Goal: Communication & Community: Participate in discussion

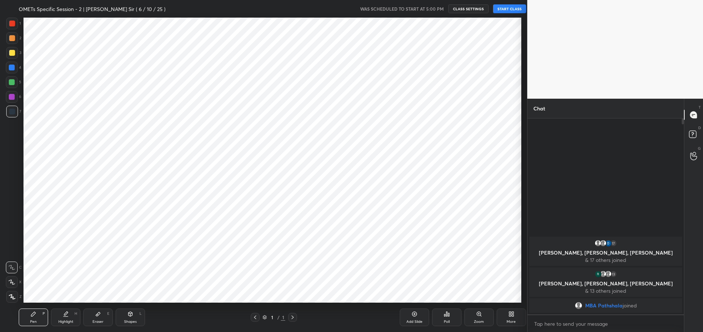
scroll to position [36400, 36187]
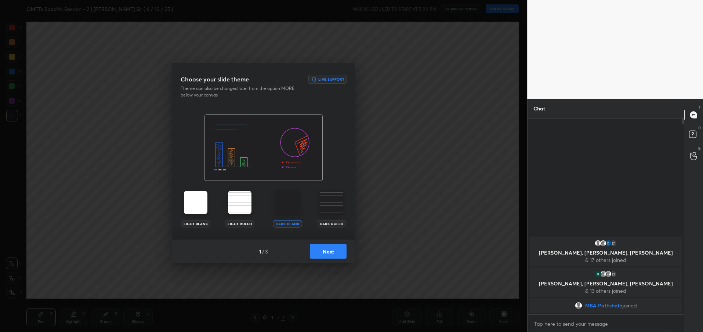
click at [326, 254] on button "Next" at bounding box center [328, 251] width 37 height 15
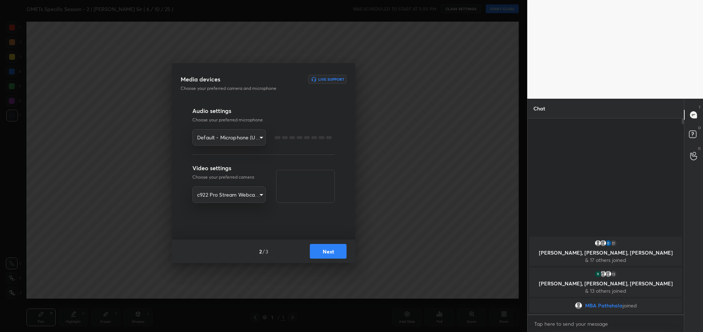
click at [326, 254] on button "Next" at bounding box center [328, 251] width 37 height 15
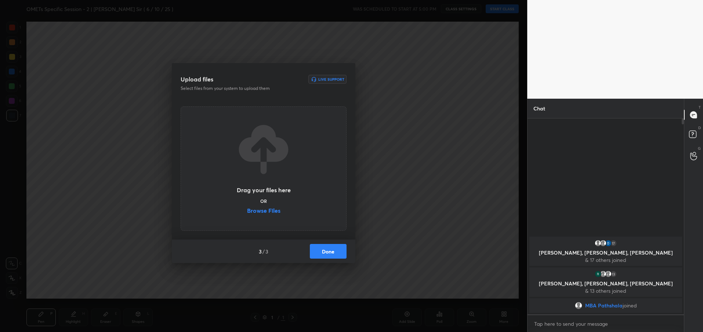
click at [326, 254] on button "Done" at bounding box center [328, 251] width 37 height 15
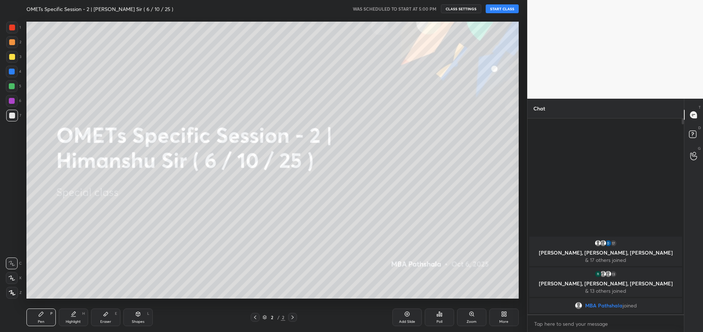
click at [499, 9] on button "START CLASS" at bounding box center [501, 8] width 33 height 9
type textarea "x"
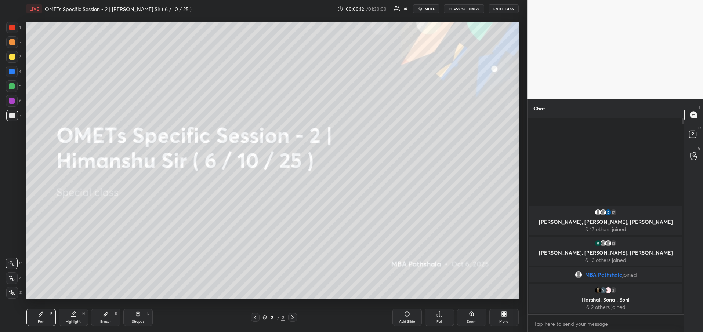
click at [463, 9] on button "CLASS SETTINGS" at bounding box center [464, 8] width 40 height 9
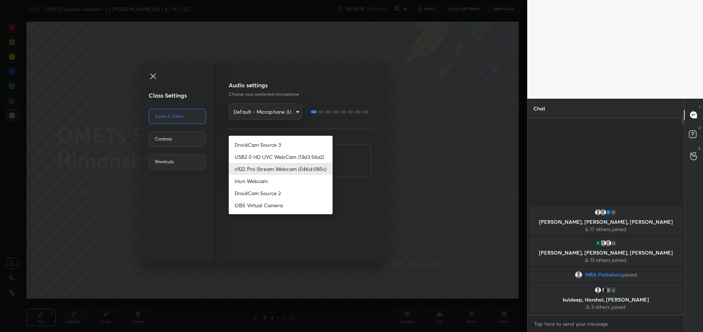
click at [290, 168] on body "1 2 3 4 5 6 7 R O A L C X Z Erase all C X Z LIVE OMETs Specific Session - 2 | […" at bounding box center [351, 166] width 703 height 332
click at [275, 203] on li "OBS Virtual Camera" at bounding box center [281, 205] width 104 height 12
type input "f5ffe979e86a200b7fedb5b4e4b60630fb78c788e30f6c45ddc66201abc5b4a2"
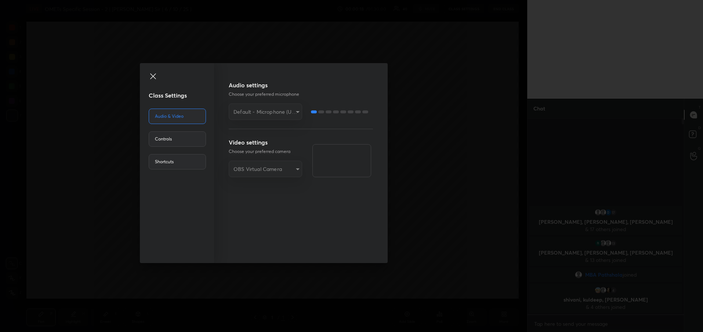
click at [453, 174] on div "Class Settings Audio & Video Controls Shortcuts Audio settings Choose your pref…" at bounding box center [263, 166] width 527 height 332
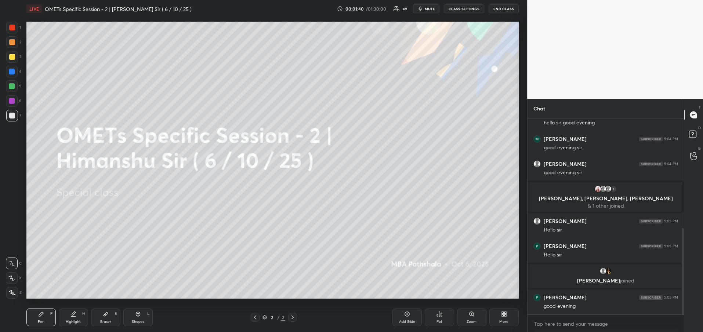
scroll to position [275, 0]
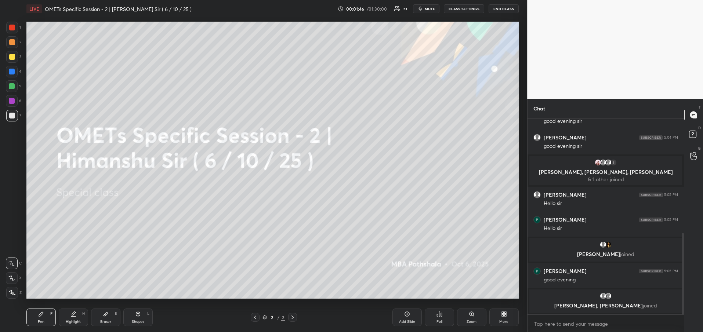
click at [474, 8] on button "CLASS SETTINGS" at bounding box center [464, 8] width 40 height 9
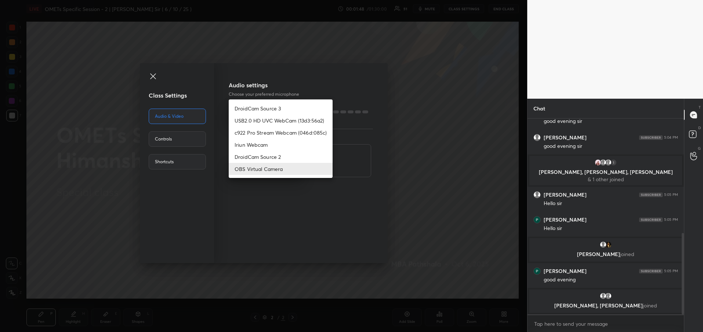
click at [263, 170] on body "1 2 3 4 5 6 7 R O A L C X Z Erase all C X Z LIVE OMETs Specific Session - 2 | […" at bounding box center [351, 166] width 703 height 332
click at [287, 134] on li "c922 Pro Stream Webcam (046d:085c)" at bounding box center [281, 133] width 104 height 12
type input "3de97432cd417bd7417048d7e024efa397cc3fe6b8fb142554f4d016b3d3f1ec"
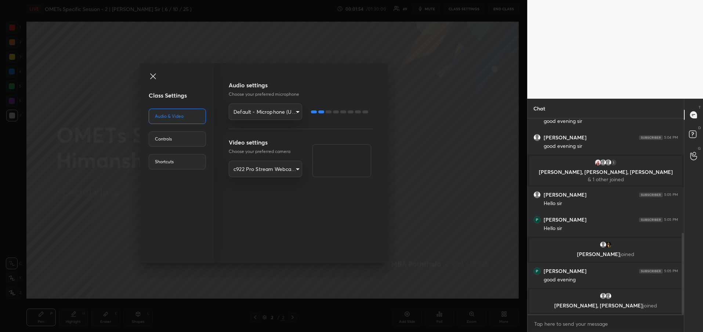
scroll to position [300, 0]
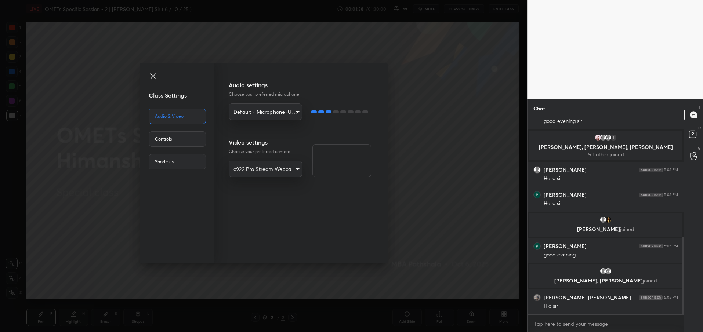
click at [461, 172] on div "Class Settings Audio & Video Controls Shortcuts Audio settings Choose your pref…" at bounding box center [263, 166] width 527 height 332
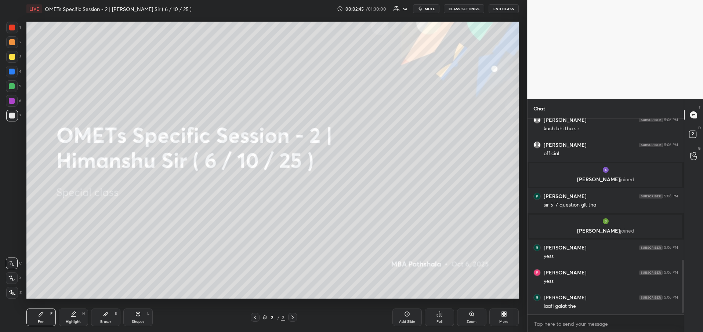
scroll to position [530, 0]
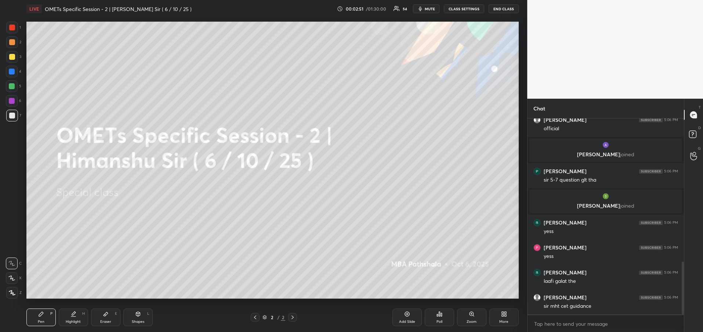
click at [466, 8] on button "CLASS SETTINGS" at bounding box center [464, 8] width 40 height 9
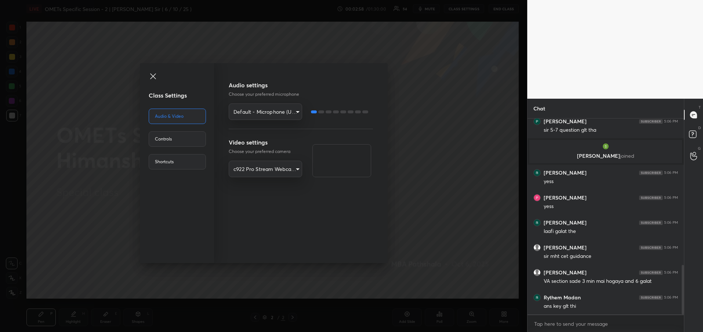
scroll to position [605, 0]
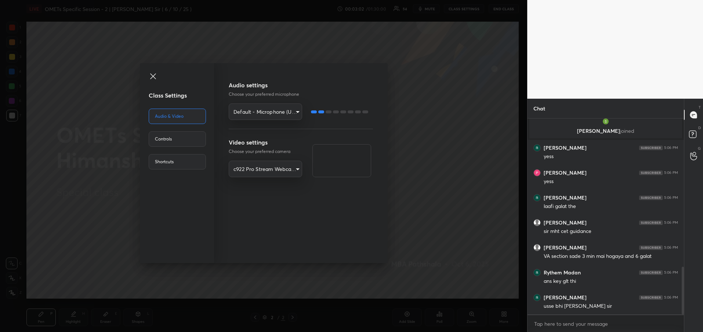
click at [155, 78] on icon at bounding box center [153, 76] width 9 height 9
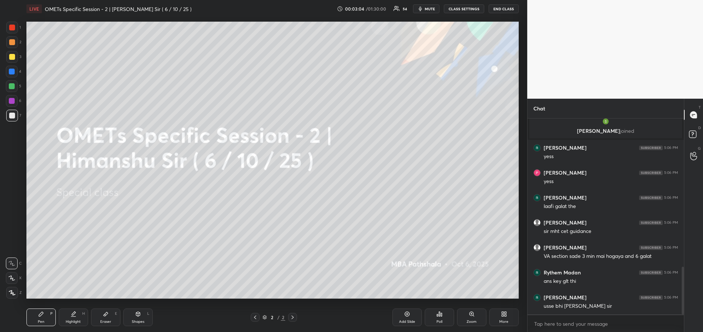
click at [464, 9] on button "CLASS SETTINGS" at bounding box center [464, 8] width 40 height 9
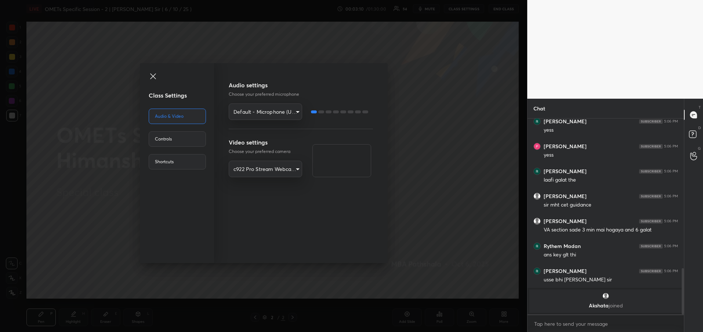
scroll to position [670, 0]
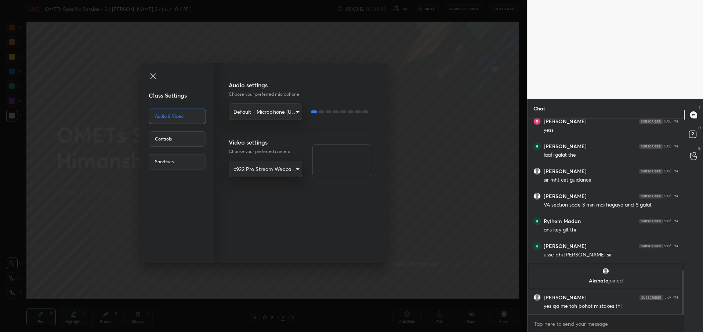
click at [192, 141] on div "Controls" at bounding box center [177, 138] width 57 height 15
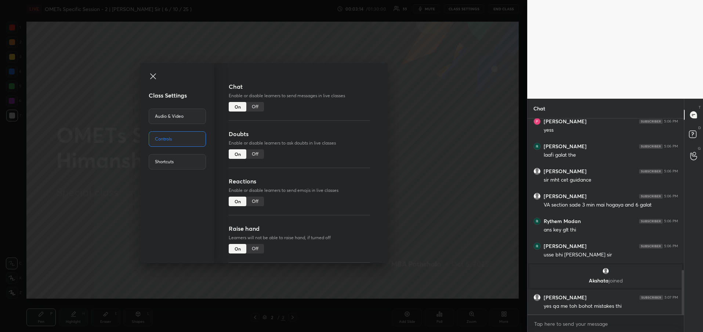
click at [153, 78] on icon at bounding box center [153, 76] width 9 height 9
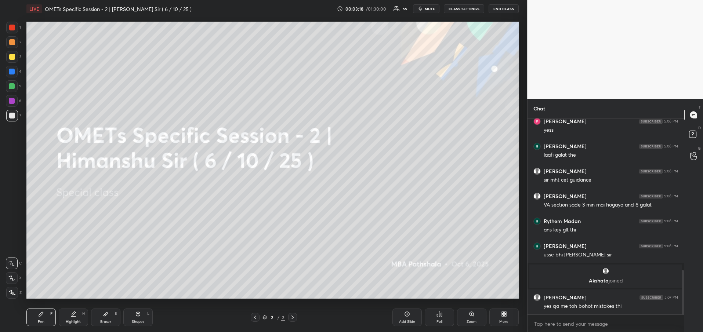
click at [497, 316] on div "More" at bounding box center [503, 318] width 29 height 18
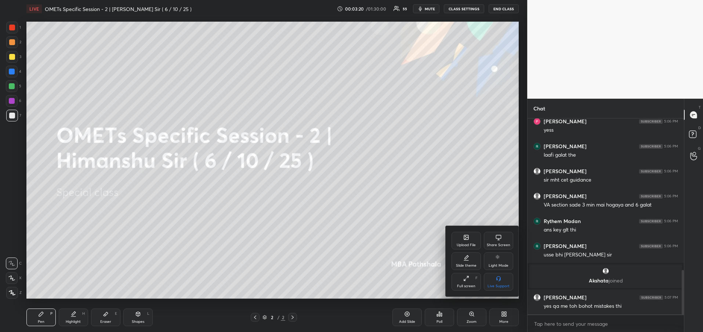
click at [474, 245] on div "Upload File" at bounding box center [465, 245] width 19 height 4
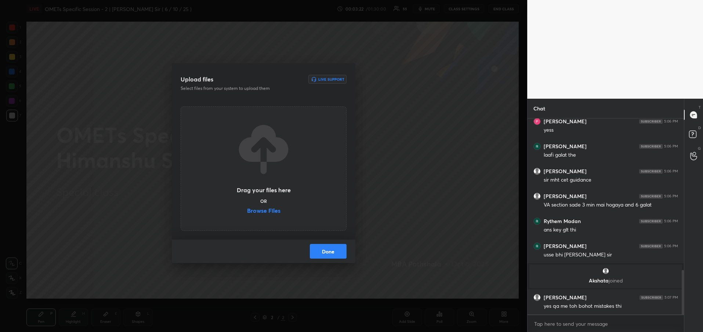
click at [270, 209] on label "Browse Files" at bounding box center [263, 212] width 33 height 8
click at [247, 209] on input "Browse Files" at bounding box center [247, 212] width 0 height 8
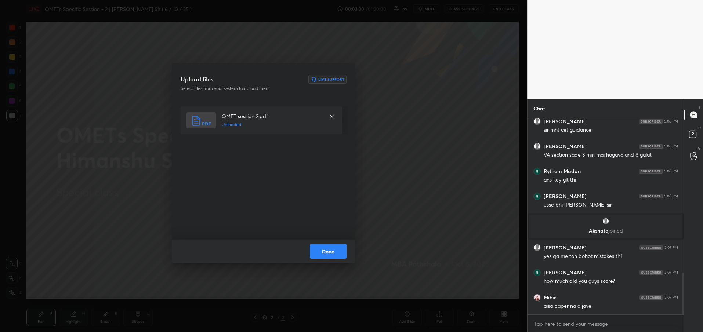
scroll to position [745, 0]
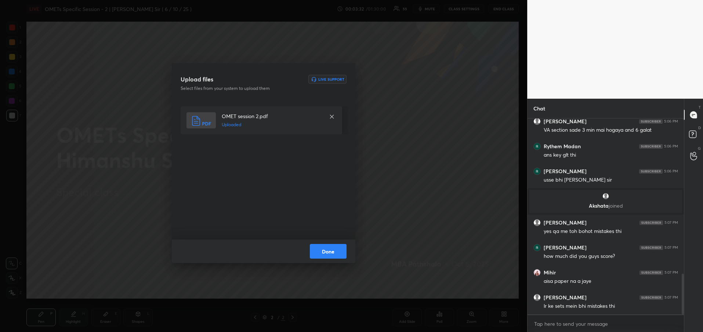
click at [325, 255] on button "Done" at bounding box center [328, 251] width 37 height 15
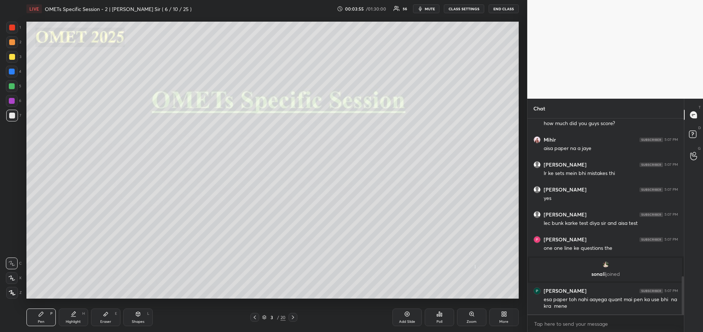
scroll to position [836, 0]
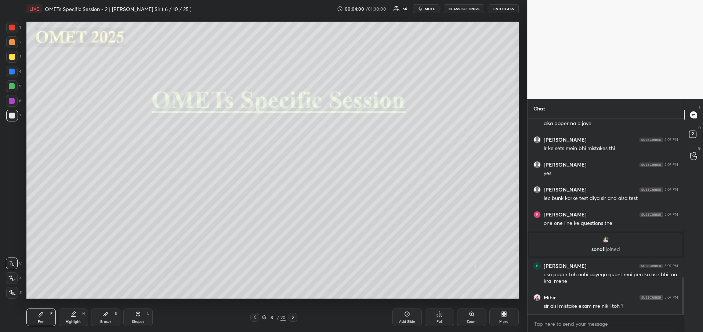
click at [16, 60] on div at bounding box center [12, 57] width 12 height 12
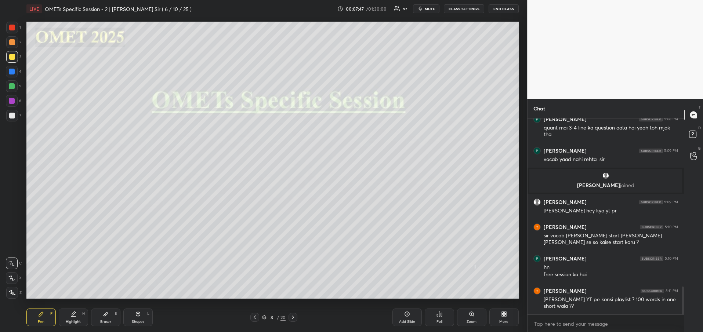
scroll to position [1184, 0]
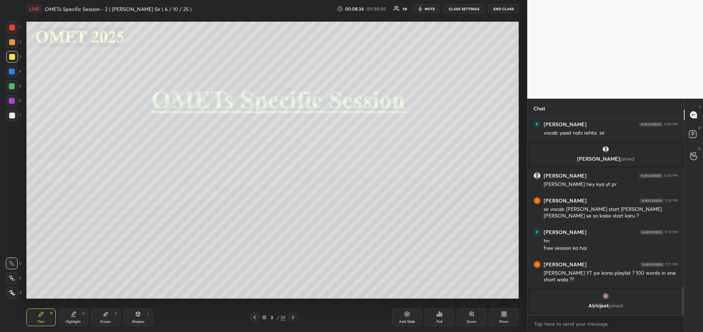
click at [292, 318] on icon at bounding box center [293, 317] width 6 height 6
click at [14, 59] on div at bounding box center [12, 57] width 6 height 6
click at [15, 56] on div at bounding box center [12, 57] width 12 height 12
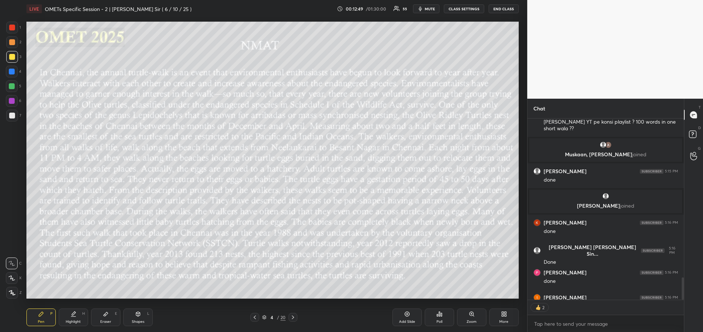
scroll to position [1289, 0]
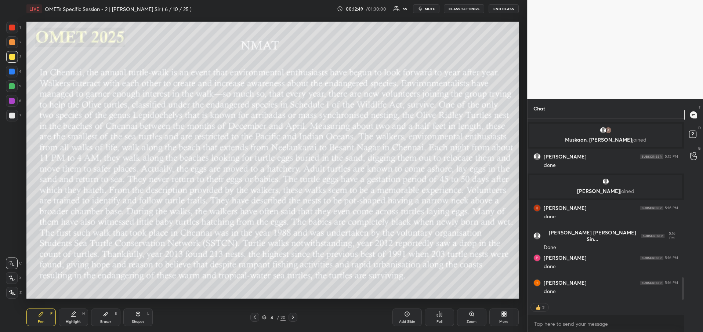
drag, startPoint x: 682, startPoint y: 290, endPoint x: 682, endPoint y: 302, distance: 11.7
click at [682, 302] on div "[PERSON_NAME] 5:10 PM hn free session ka hai [PERSON_NAME] 5:11 PM [PERSON_NAME…" at bounding box center [605, 225] width 156 height 214
type textarea "x"
click at [293, 318] on icon at bounding box center [293, 317] width 6 height 6
click at [447, 321] on div "Poll" at bounding box center [438, 318] width 29 height 18
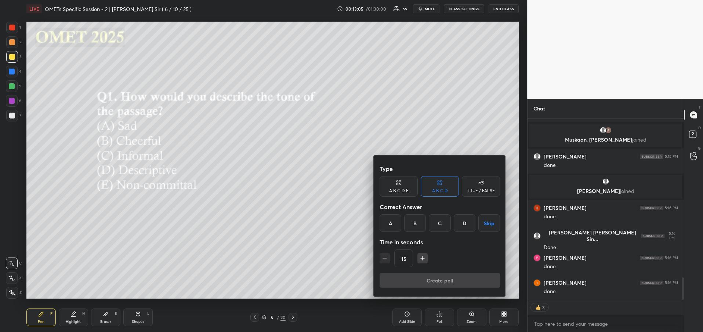
click at [465, 222] on div "D" at bounding box center [464, 223] width 22 height 18
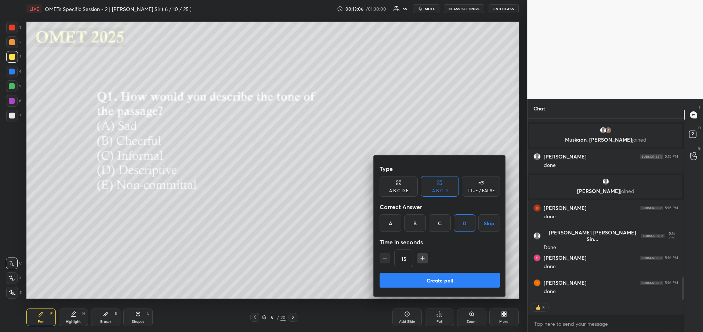
click at [423, 259] on icon "button" at bounding box center [422, 258] width 7 height 7
type input "60"
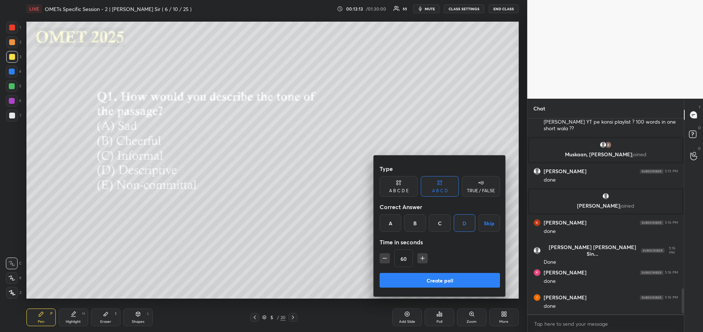
click at [398, 185] on icon at bounding box center [398, 182] width 6 height 7
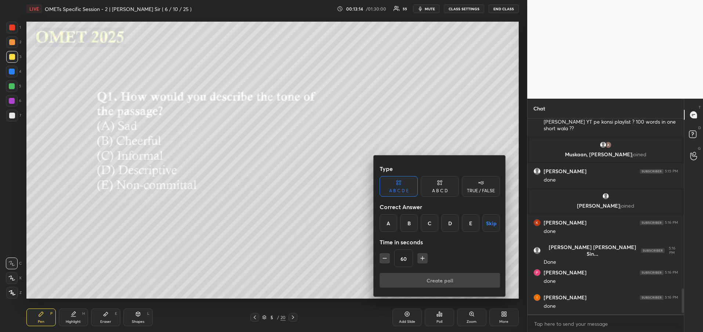
click at [447, 222] on div "D" at bounding box center [450, 223] width 18 height 18
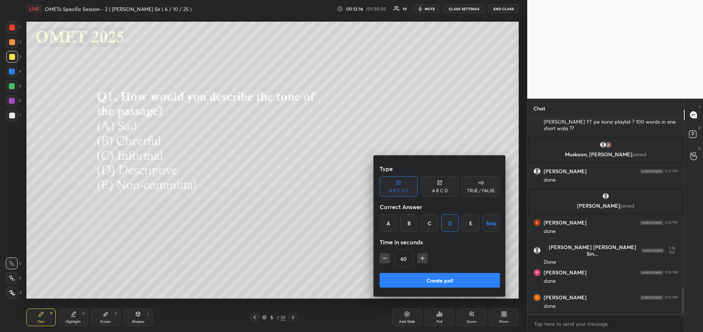
click at [430, 282] on button "Create poll" at bounding box center [439, 280] width 120 height 15
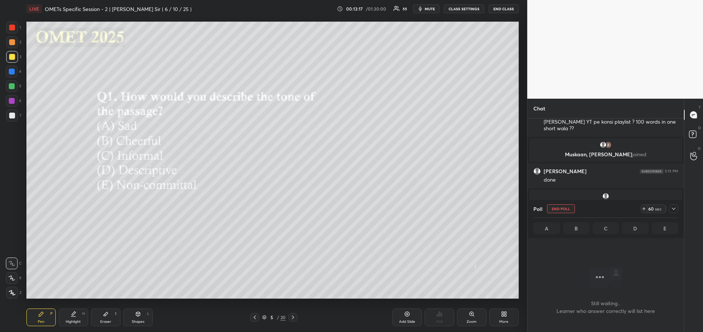
scroll to position [0, 0]
click at [675, 209] on icon at bounding box center [673, 209] width 6 height 6
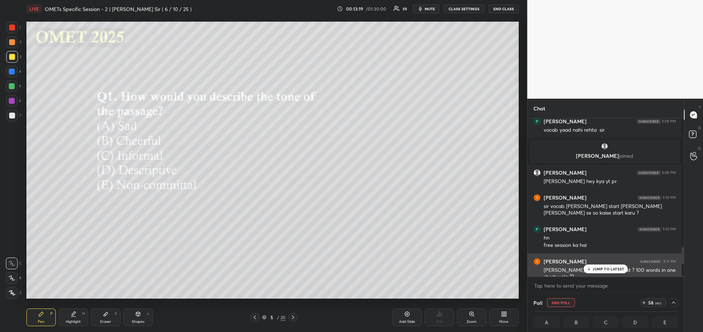
scroll to position [0, 3]
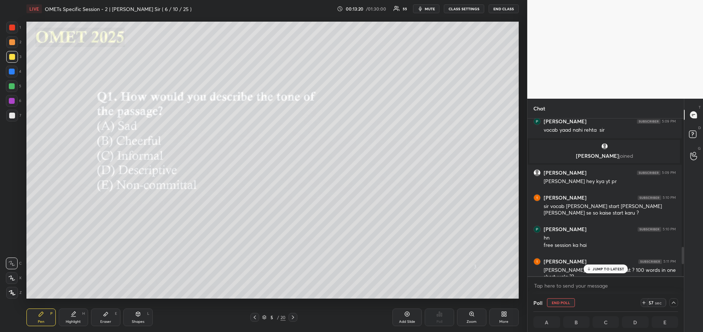
click at [597, 271] on div "JUMP TO LATEST" at bounding box center [605, 268] width 44 height 9
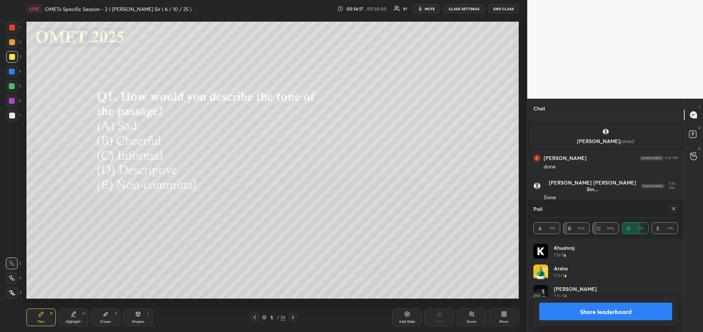
scroll to position [86, 142]
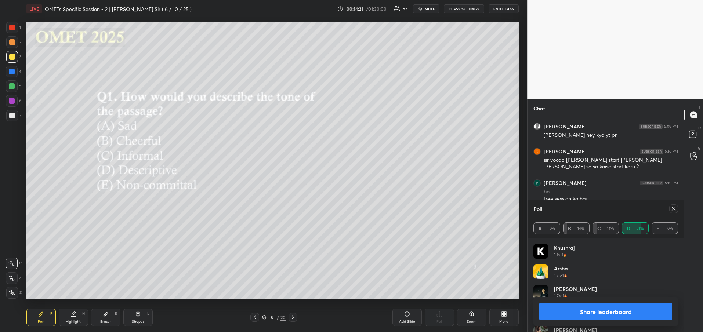
click at [674, 208] on icon at bounding box center [673, 209] width 6 height 6
type textarea "x"
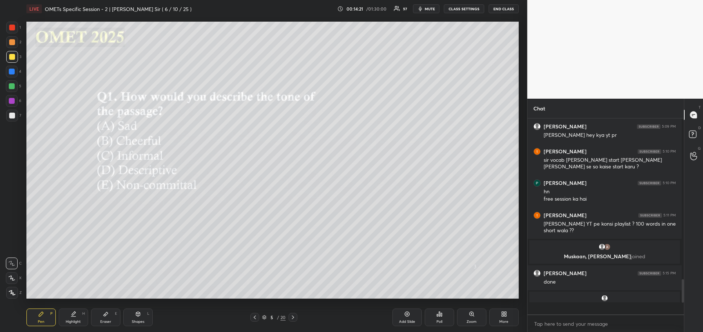
scroll to position [208, 152]
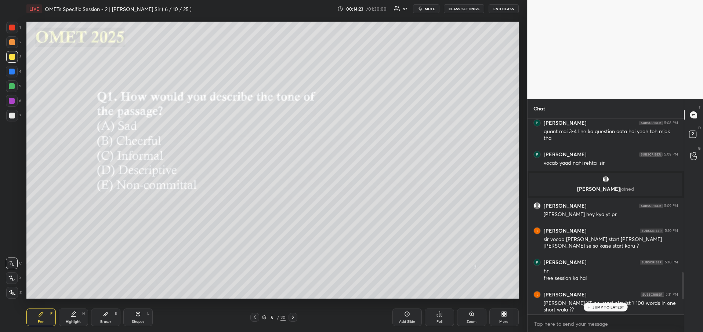
click at [606, 307] on p "JUMP TO LATEST" at bounding box center [608, 307] width 32 height 4
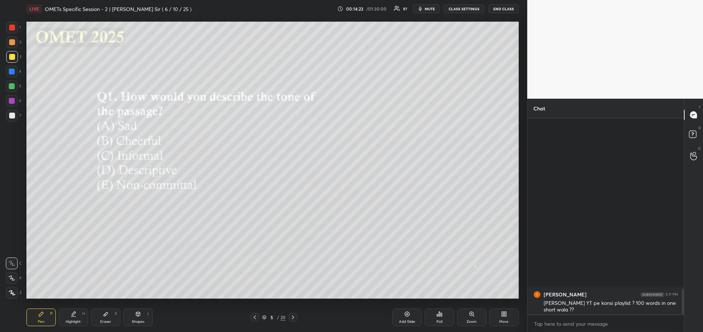
scroll to position [1314, 0]
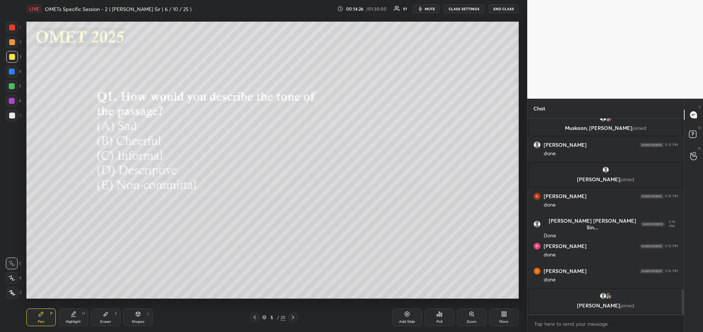
click at [293, 315] on icon at bounding box center [293, 317] width 6 height 6
click at [438, 321] on div "Poll" at bounding box center [439, 322] width 6 height 4
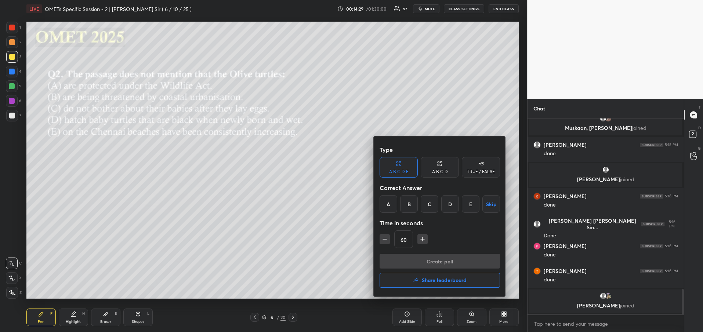
click at [475, 204] on div "E" at bounding box center [470, 204] width 18 height 18
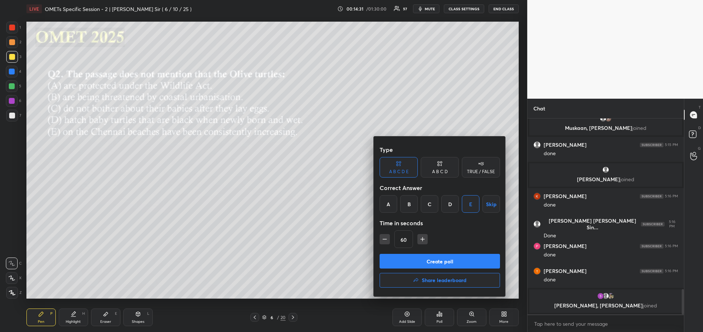
click at [423, 241] on icon "button" at bounding box center [422, 239] width 7 height 7
type input "75"
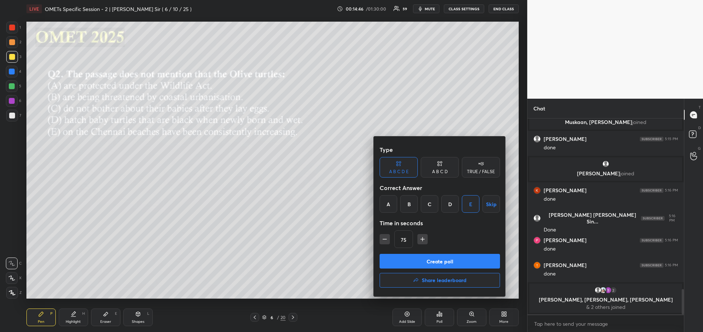
click at [430, 262] on button "Create poll" at bounding box center [439, 261] width 120 height 15
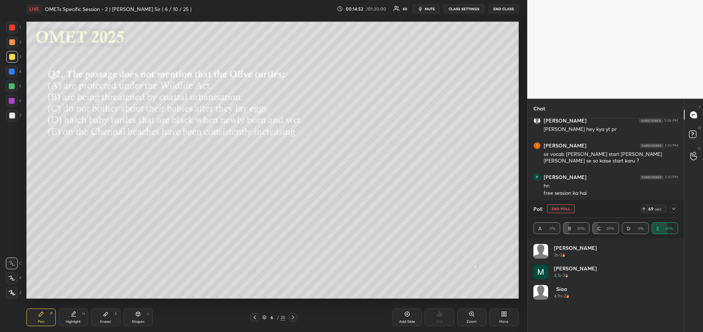
click at [674, 210] on icon at bounding box center [673, 209] width 6 height 6
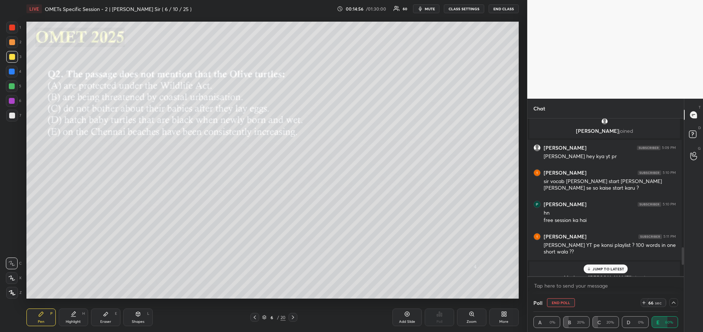
click at [252, 318] on icon at bounding box center [255, 317] width 6 height 6
click at [601, 270] on p "1 NEW MESSAGE" at bounding box center [607, 269] width 31 height 4
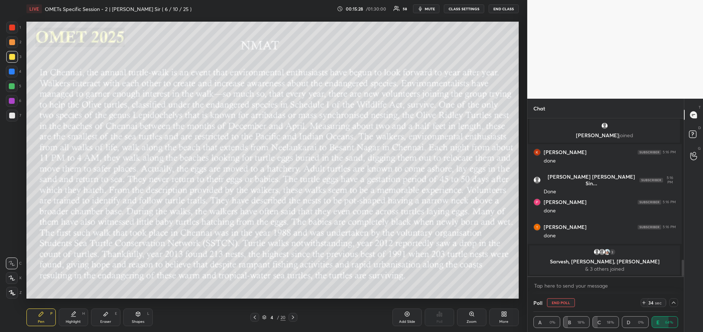
click at [290, 316] on icon at bounding box center [293, 317] width 6 height 6
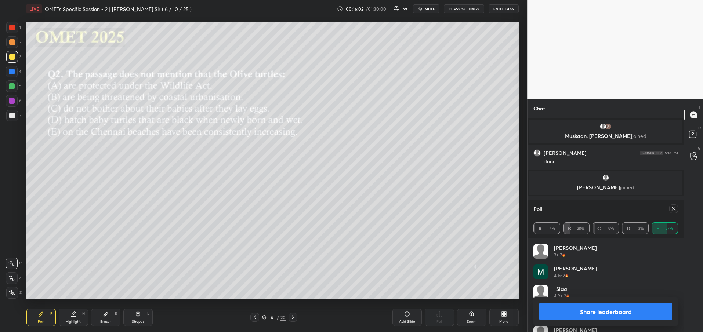
scroll to position [1191, 0]
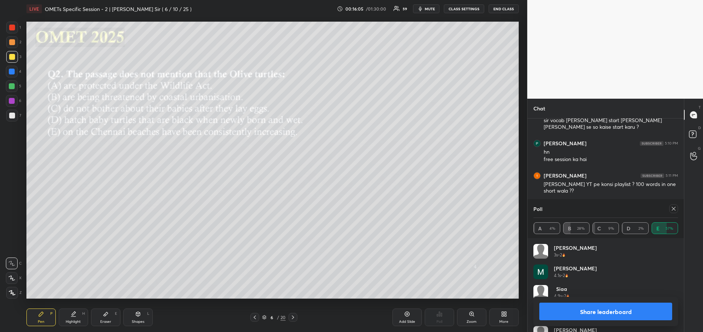
click at [609, 313] on button "Share leaderboard" at bounding box center [605, 312] width 133 height 18
type textarea "x"
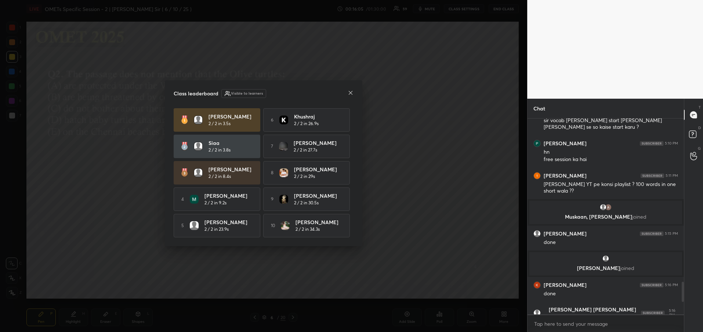
scroll to position [211, 154]
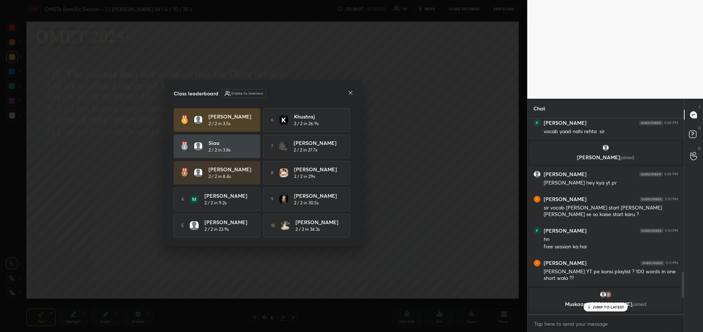
click at [351, 91] on icon at bounding box center [351, 93] width 4 height 4
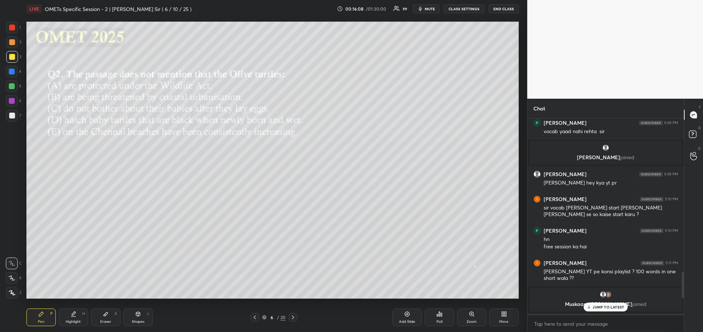
click at [613, 306] on p "JUMP TO LATEST" at bounding box center [608, 307] width 32 height 4
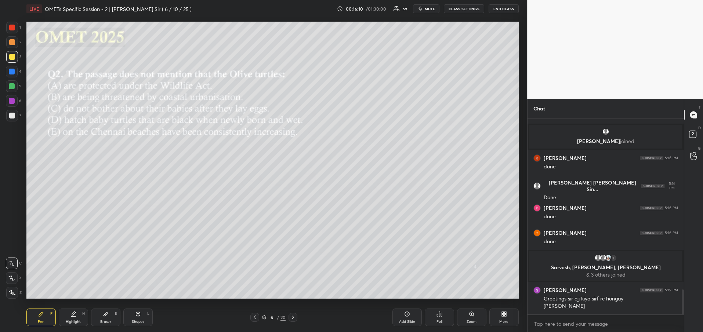
click at [293, 318] on icon at bounding box center [293, 317] width 2 height 4
click at [436, 317] on icon at bounding box center [439, 314] width 6 height 6
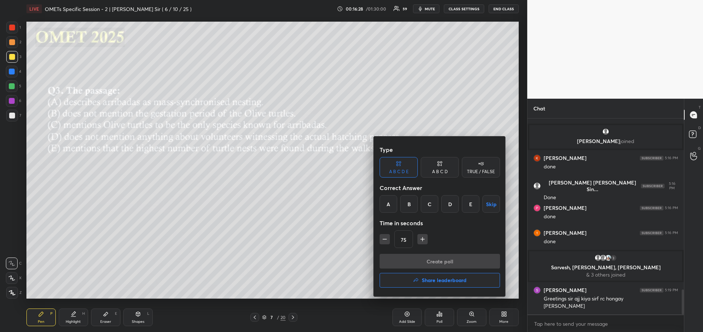
click at [390, 205] on div "A" at bounding box center [388, 204] width 18 height 18
click at [421, 242] on icon "button" at bounding box center [422, 239] width 7 height 7
type input "90"
click at [403, 258] on button "Create poll" at bounding box center [439, 261] width 120 height 15
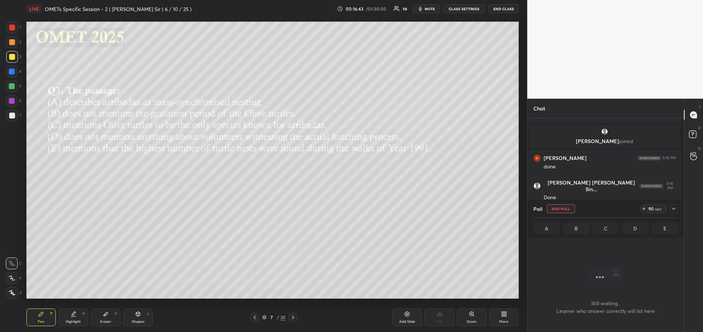
scroll to position [3, 3]
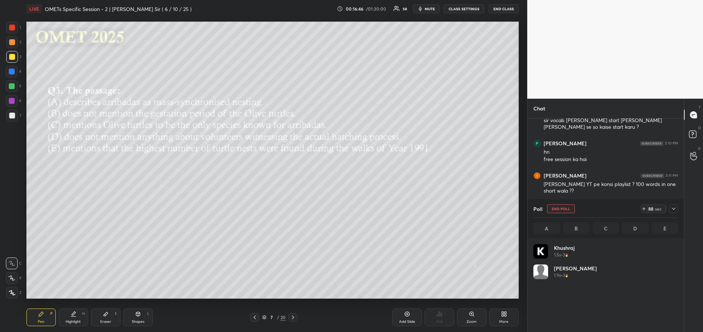
click at [676, 211] on div at bounding box center [673, 208] width 9 height 9
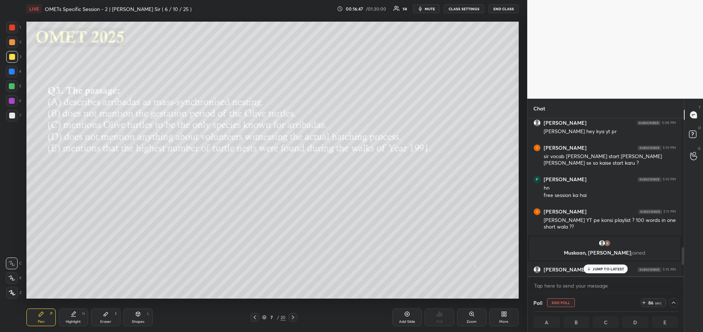
click at [603, 270] on p "JUMP TO LATEST" at bounding box center [608, 269] width 32 height 4
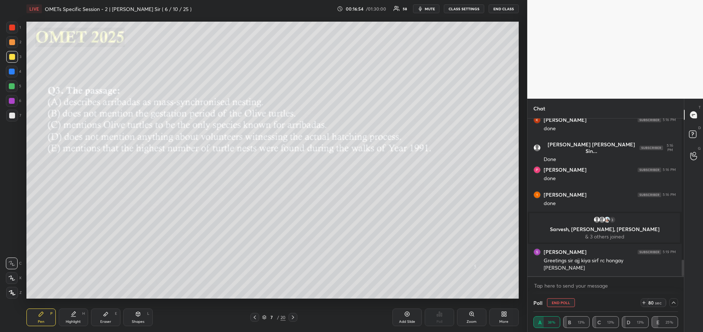
click at [252, 316] on icon at bounding box center [255, 317] width 6 height 6
click at [294, 317] on icon at bounding box center [293, 317] width 6 height 6
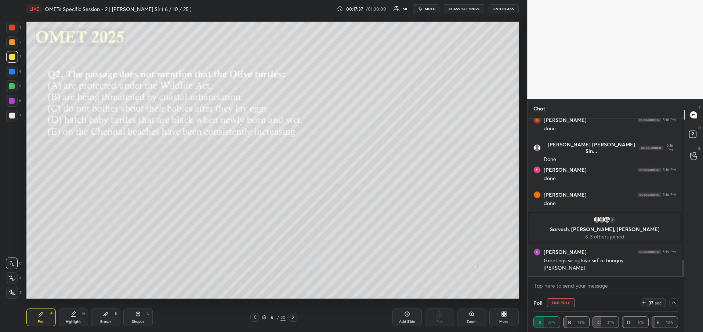
click at [294, 317] on icon at bounding box center [293, 317] width 6 height 6
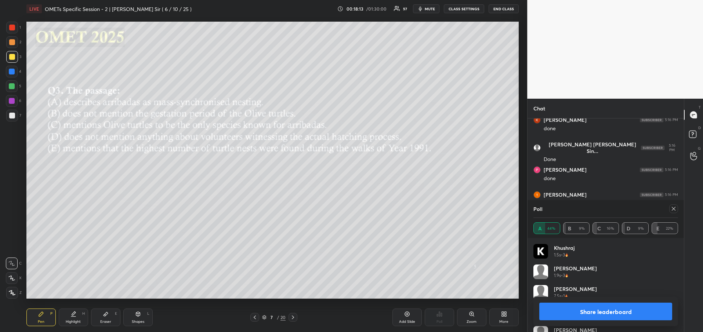
scroll to position [1191, 0]
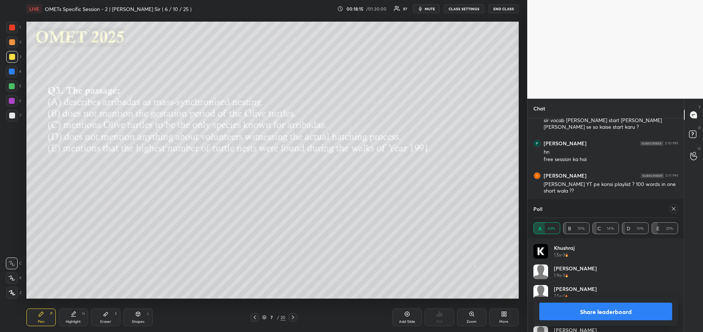
click at [628, 310] on button "Share leaderboard" at bounding box center [605, 312] width 133 height 18
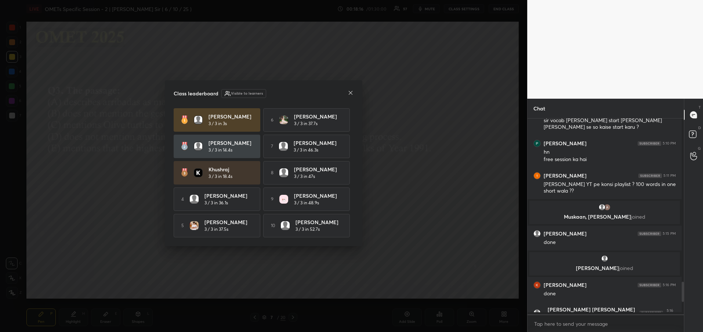
scroll to position [211, 154]
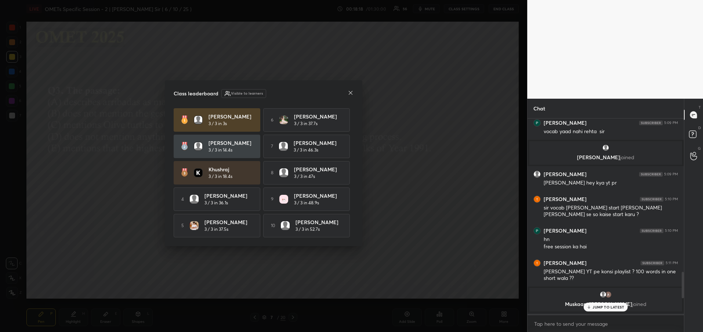
click at [349, 91] on icon at bounding box center [350, 93] width 6 height 6
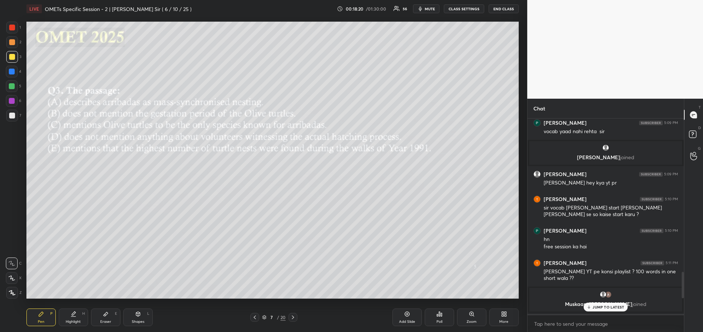
click at [592, 308] on div "JUMP TO LATEST" at bounding box center [605, 307] width 44 height 9
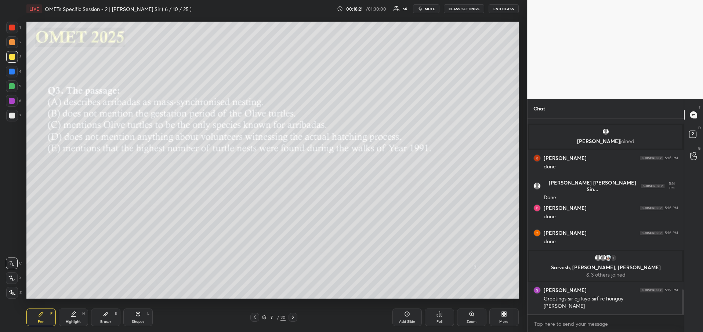
click at [293, 318] on icon at bounding box center [293, 317] width 2 height 4
click at [437, 315] on icon at bounding box center [437, 315] width 1 height 2
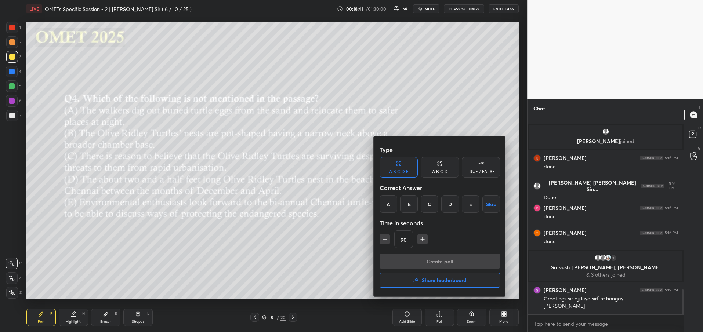
click at [470, 211] on div "E" at bounding box center [470, 204] width 18 height 18
click at [440, 263] on button "Create poll" at bounding box center [439, 261] width 120 height 15
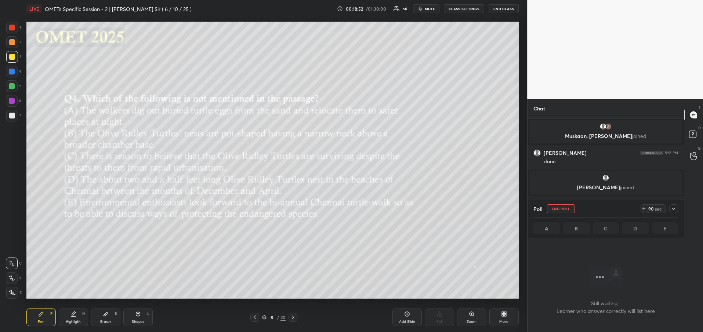
scroll to position [1191, 0]
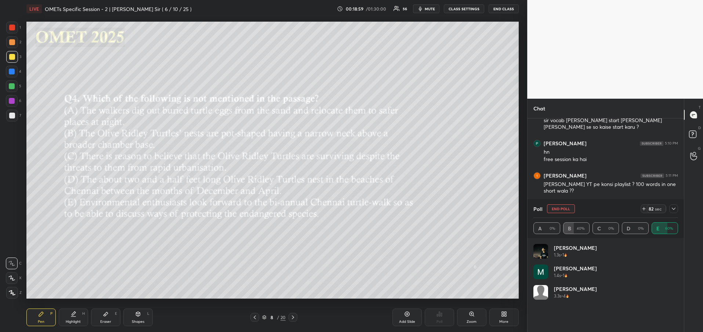
click at [256, 317] on icon at bounding box center [255, 317] width 6 height 6
click at [292, 318] on icon at bounding box center [293, 317] width 6 height 6
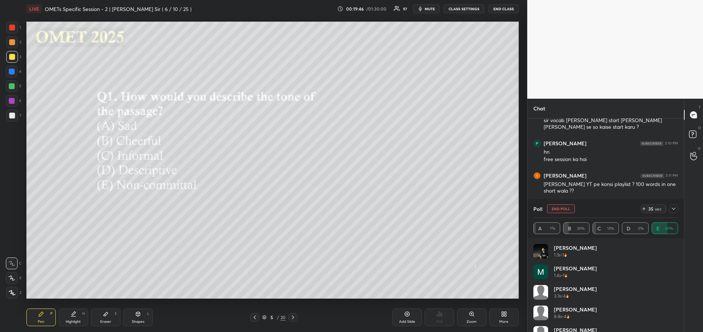
click at [292, 318] on icon at bounding box center [293, 317] width 6 height 6
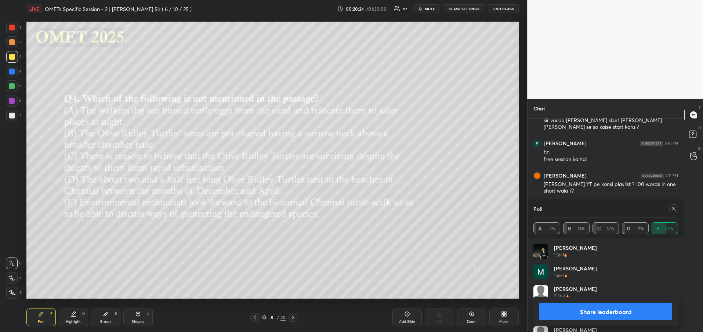
click at [612, 304] on button "Share leaderboard" at bounding box center [605, 312] width 133 height 18
type textarea "x"
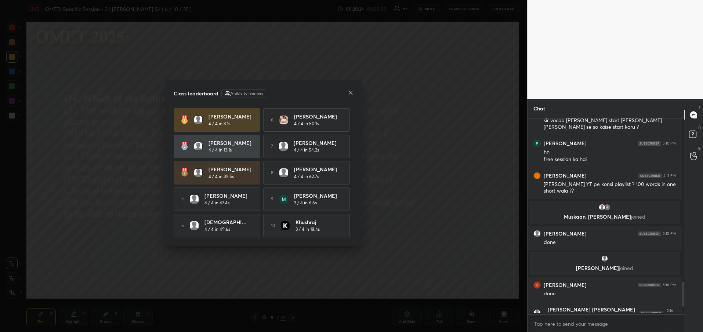
scroll to position [211, 154]
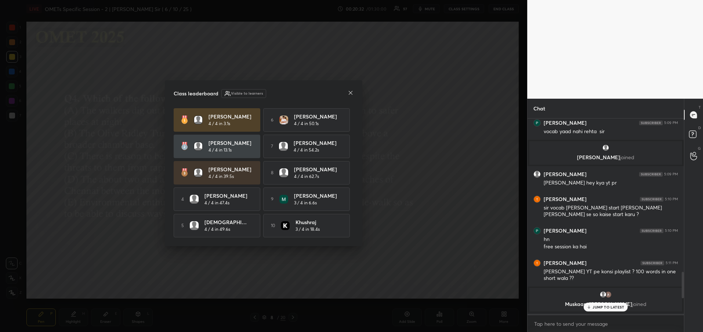
click at [603, 309] on p "JUMP TO LATEST" at bounding box center [608, 307] width 32 height 4
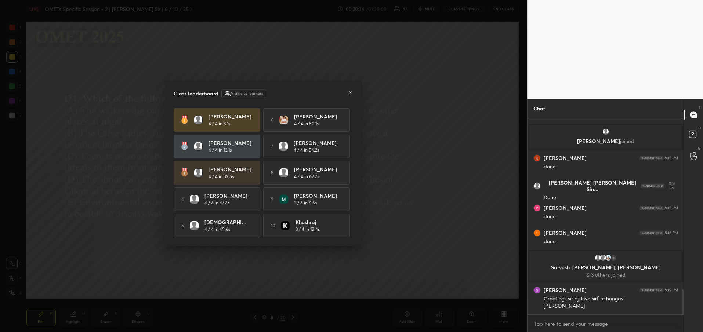
click at [348, 93] on icon at bounding box center [350, 93] width 6 height 6
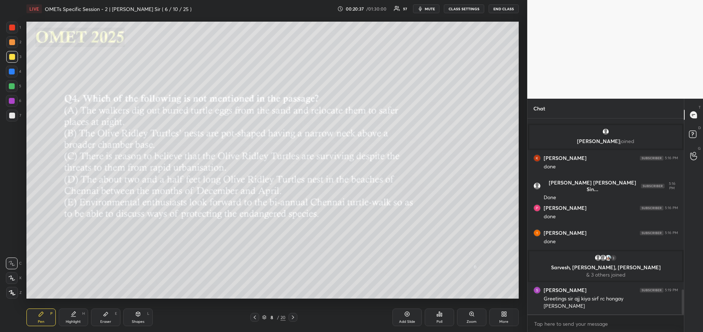
click at [255, 318] on icon at bounding box center [254, 317] width 2 height 4
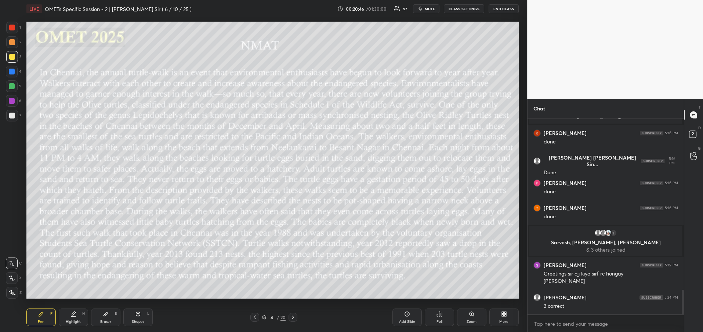
click at [12, 56] on div at bounding box center [12, 57] width 6 height 6
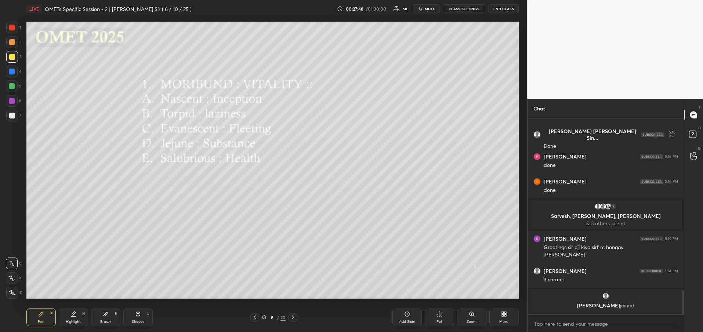
click at [443, 319] on div "Poll" at bounding box center [438, 318] width 29 height 18
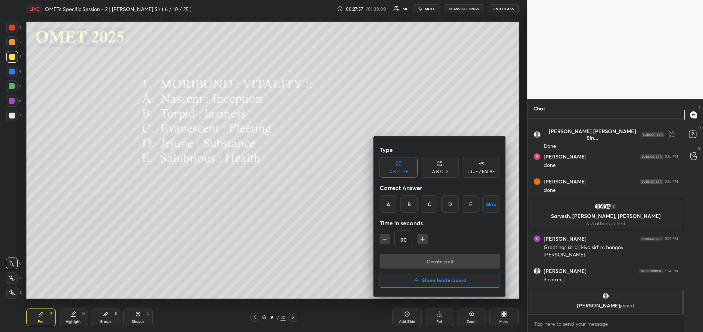
click at [453, 203] on div "D" at bounding box center [450, 204] width 18 height 18
click at [380, 242] on button "button" at bounding box center [384, 239] width 10 height 10
type input "60"
click at [432, 260] on button "Create poll" at bounding box center [439, 261] width 120 height 15
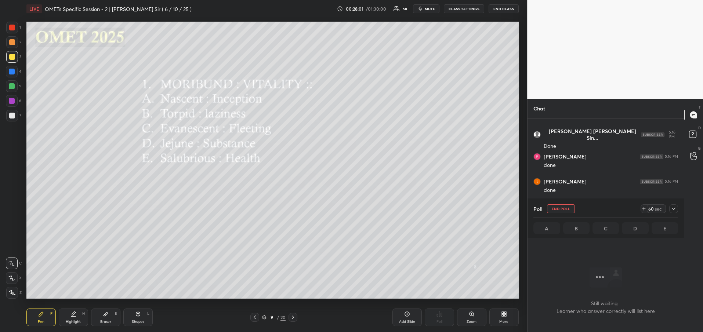
scroll to position [155, 154]
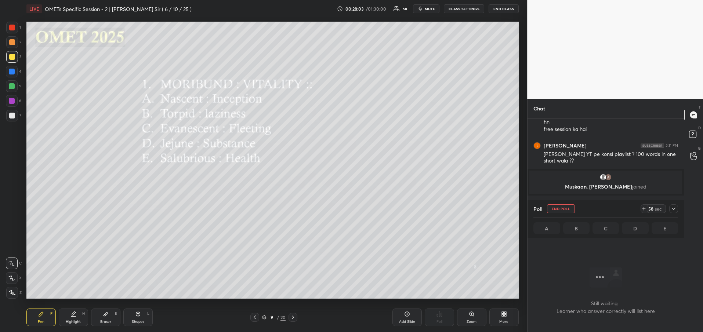
click at [674, 208] on icon at bounding box center [673, 209] width 6 height 6
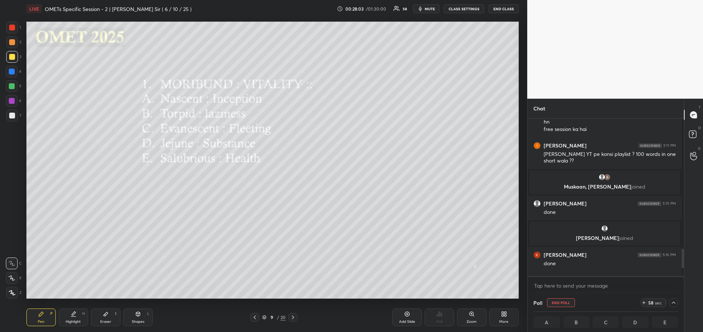
scroll to position [1200, 0]
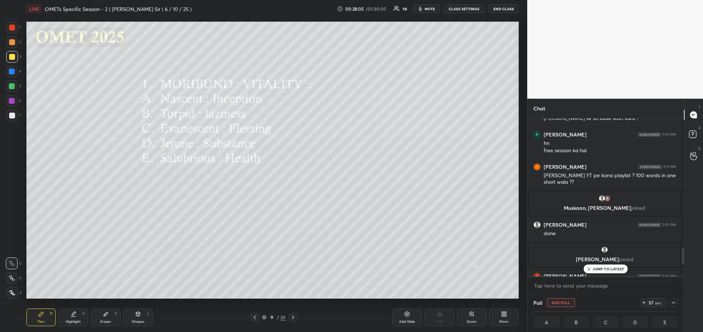
click at [605, 270] on p "JUMP TO LATEST" at bounding box center [608, 269] width 32 height 4
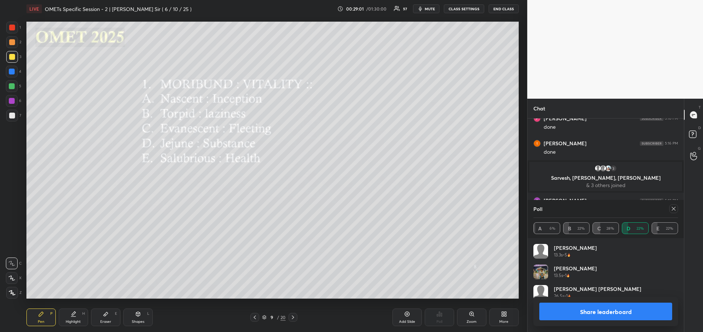
scroll to position [86, 142]
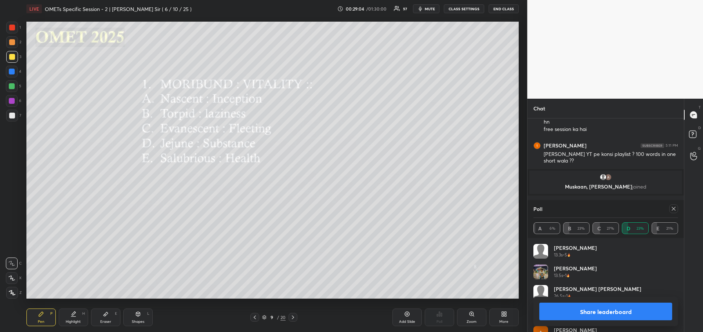
click at [624, 310] on button "Share leaderboard" at bounding box center [605, 312] width 133 height 18
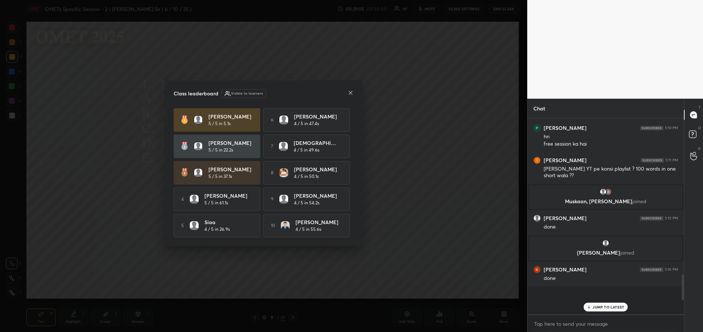
scroll to position [1161, 0]
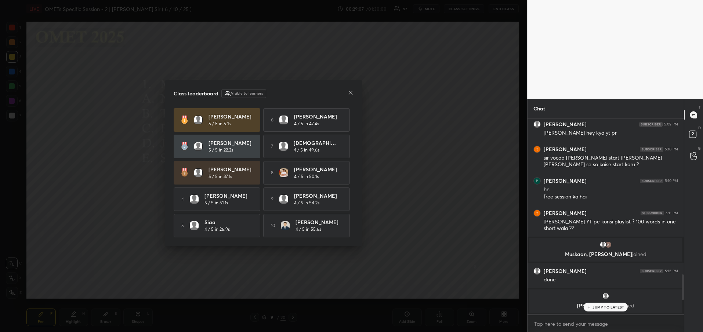
click at [352, 93] on icon at bounding box center [350, 93] width 6 height 6
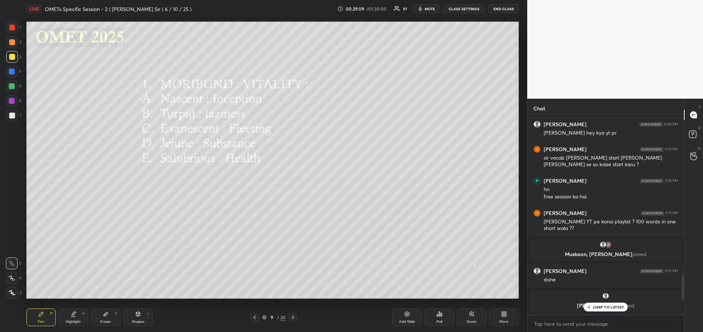
click at [613, 309] on p "JUMP TO LATEST" at bounding box center [608, 307] width 32 height 4
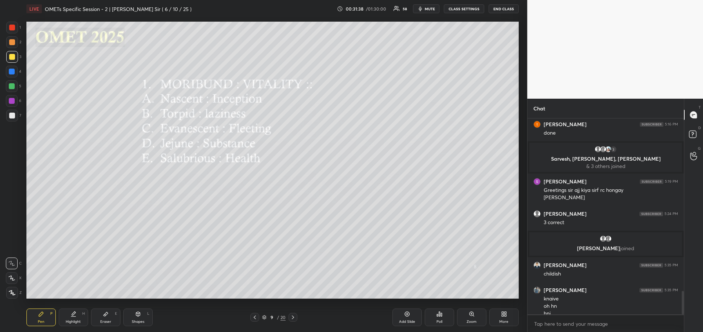
scroll to position [1442, 0]
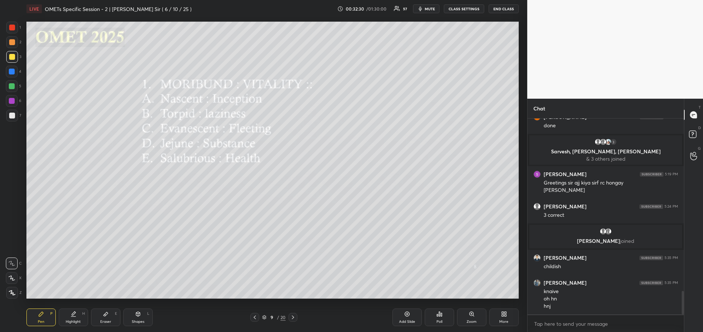
click at [292, 317] on icon at bounding box center [293, 317] width 6 height 6
click at [439, 320] on div "Poll" at bounding box center [439, 322] width 6 height 4
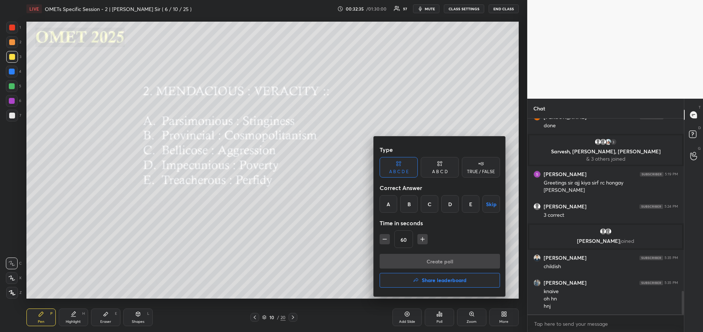
click at [319, 255] on div at bounding box center [351, 166] width 703 height 332
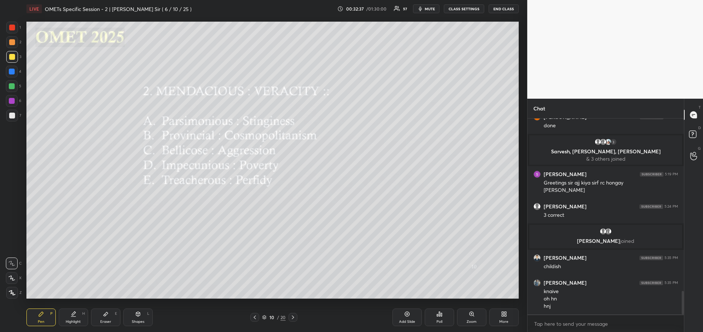
click at [439, 318] on div "Poll" at bounding box center [438, 318] width 29 height 18
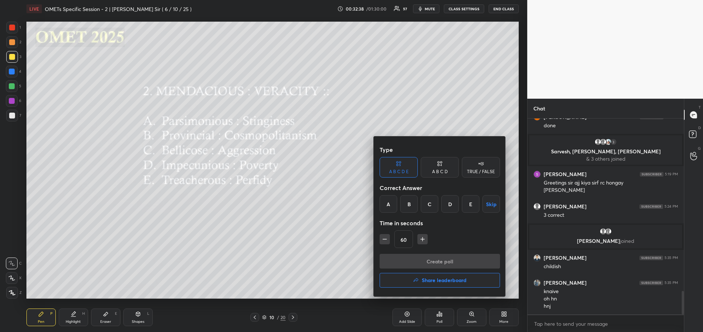
click at [410, 204] on div "B" at bounding box center [409, 204] width 18 height 18
click at [398, 267] on button "Create poll" at bounding box center [439, 261] width 120 height 15
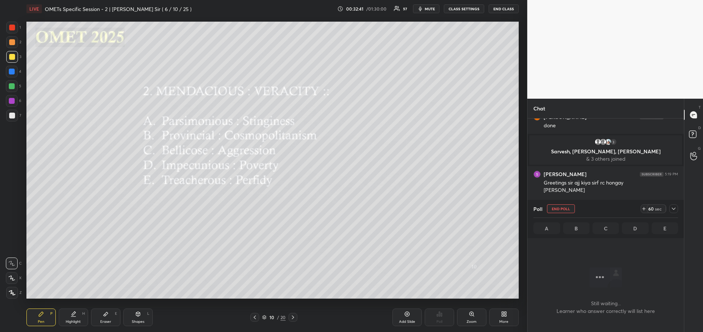
scroll to position [3, 3]
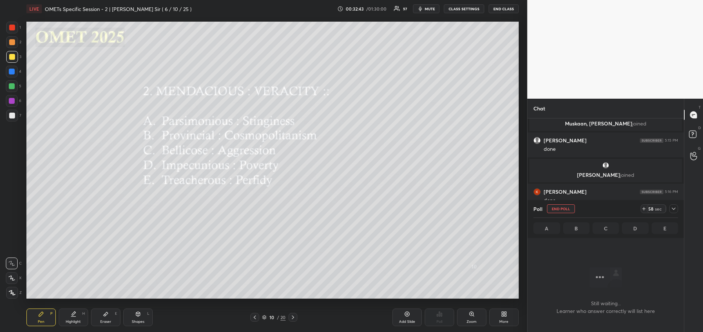
click at [674, 211] on icon at bounding box center [673, 209] width 6 height 6
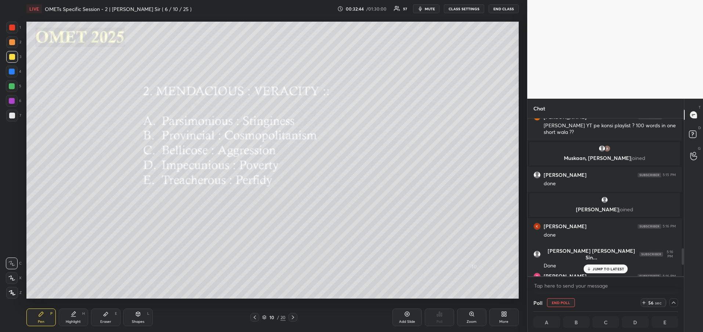
scroll to position [0, 3]
click at [601, 267] on p "JUMP TO LATEST" at bounding box center [608, 269] width 32 height 4
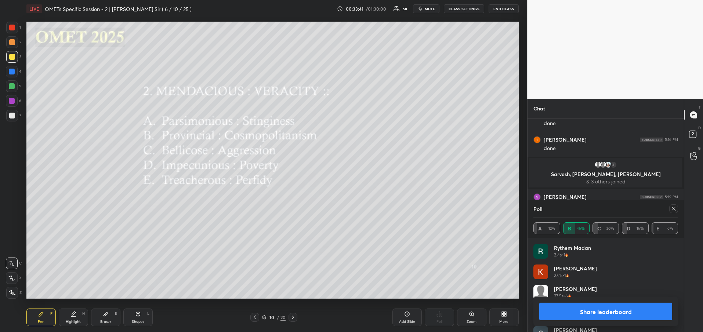
scroll to position [1284, 0]
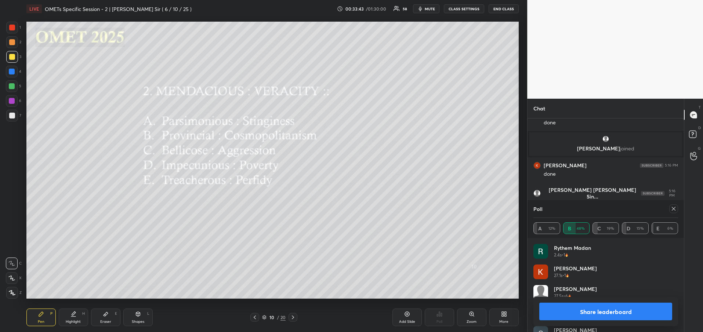
click at [620, 313] on button "Share leaderboard" at bounding box center [605, 312] width 133 height 18
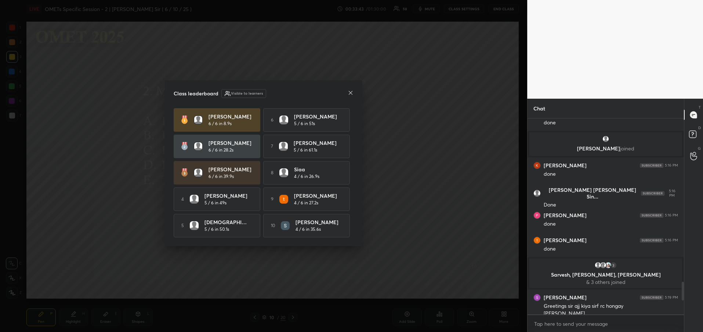
scroll to position [211, 154]
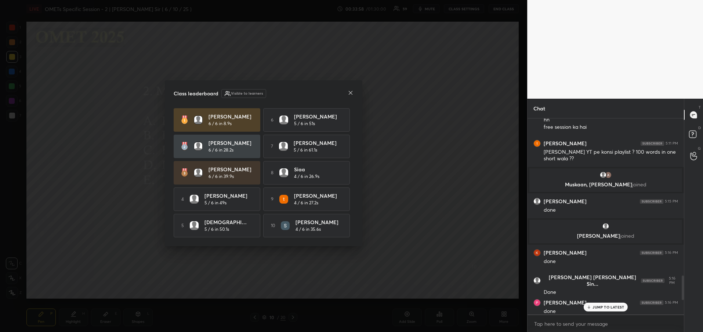
click at [349, 90] on icon at bounding box center [350, 93] width 6 height 6
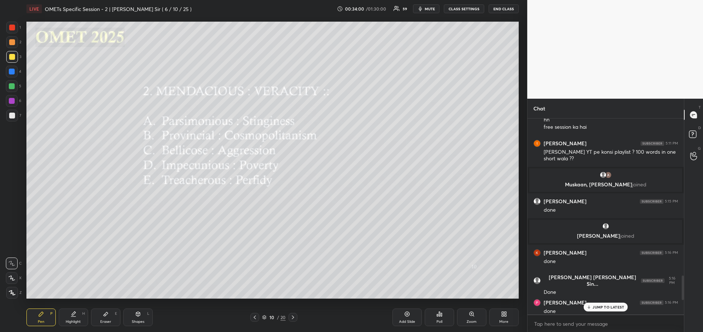
click at [605, 305] on p "JUMP TO LATEST" at bounding box center [608, 307] width 32 height 4
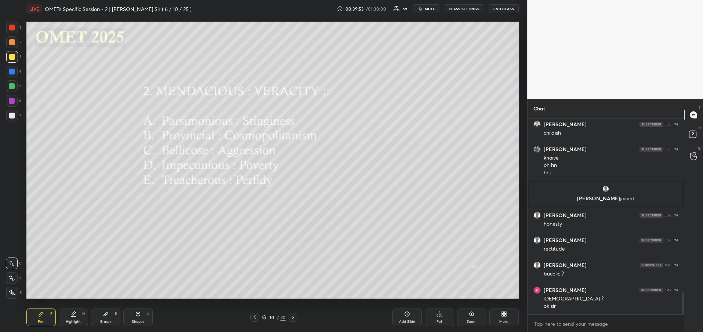
scroll to position [1586, 0]
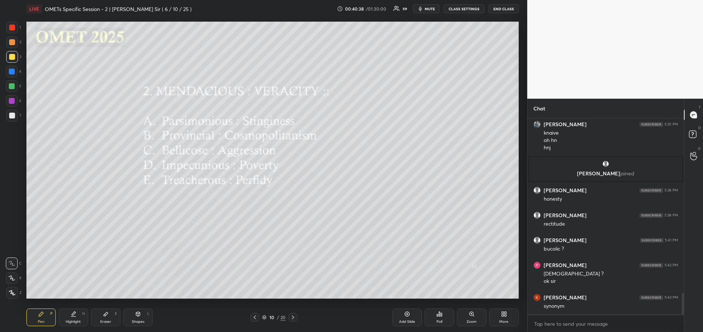
click at [295, 318] on icon at bounding box center [293, 317] width 6 height 6
click at [441, 314] on icon at bounding box center [441, 314] width 1 height 3
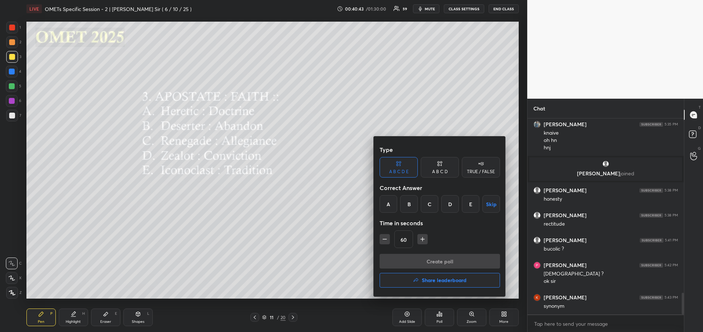
click at [432, 207] on div "C" at bounding box center [429, 204] width 18 height 18
click at [421, 261] on button "Create poll" at bounding box center [439, 261] width 120 height 15
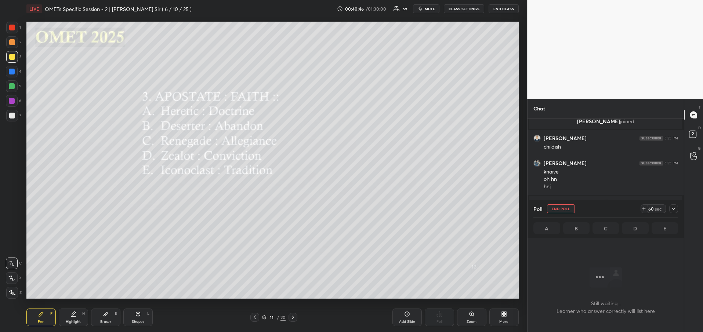
scroll to position [1367, 0]
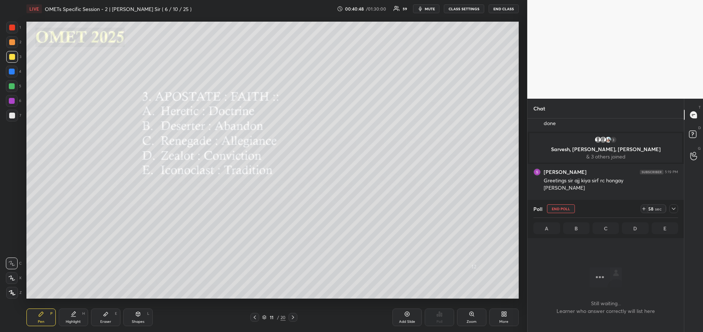
click at [672, 209] on icon at bounding box center [673, 209] width 6 height 6
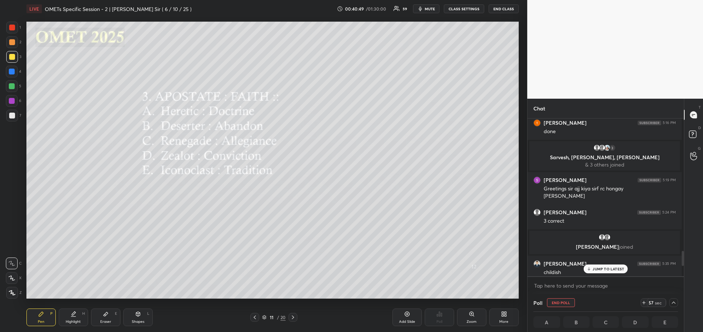
scroll to position [1346, 0]
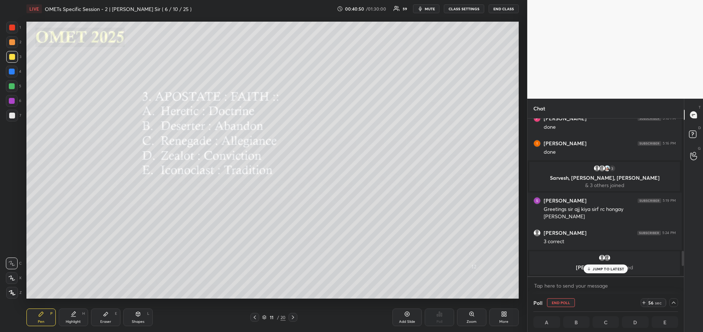
click at [609, 269] on p "JUMP TO LATEST" at bounding box center [608, 269] width 32 height 4
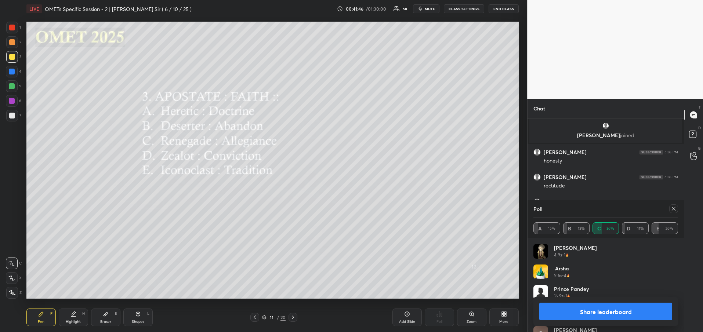
scroll to position [1367, 0]
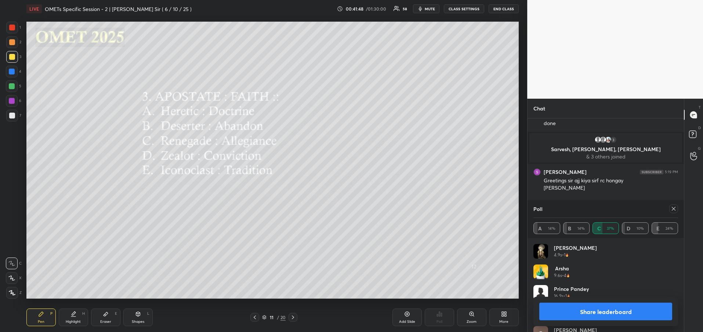
click at [602, 315] on button "Share leaderboard" at bounding box center [605, 312] width 133 height 18
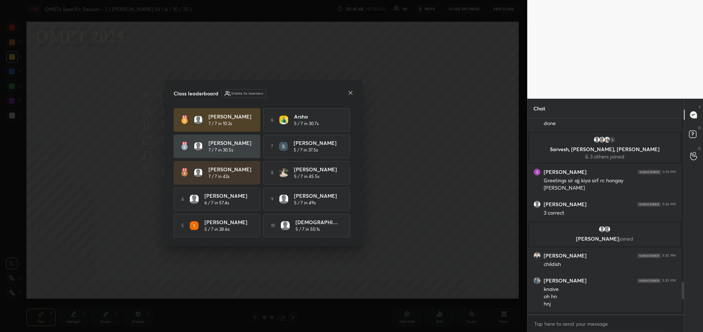
scroll to position [211, 154]
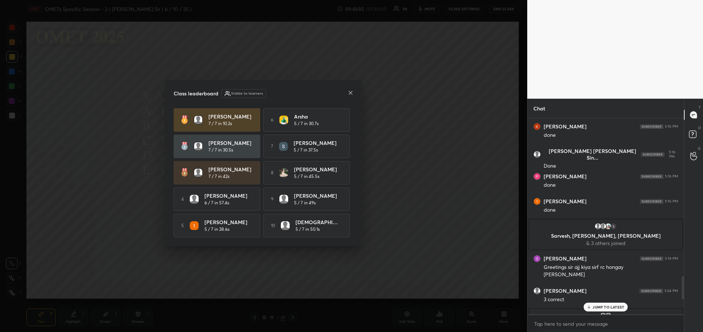
click at [350, 90] on icon at bounding box center [350, 93] width 6 height 6
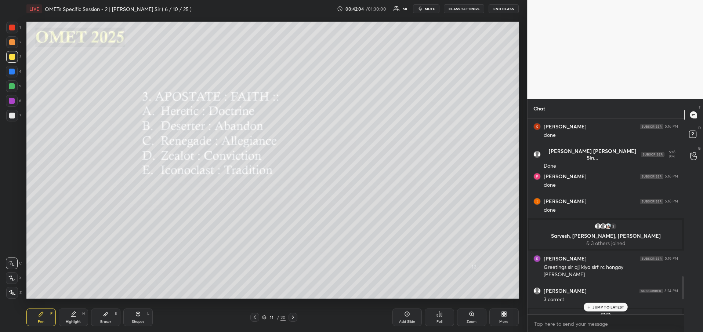
click at [593, 307] on p "JUMP TO LATEST" at bounding box center [608, 307] width 32 height 4
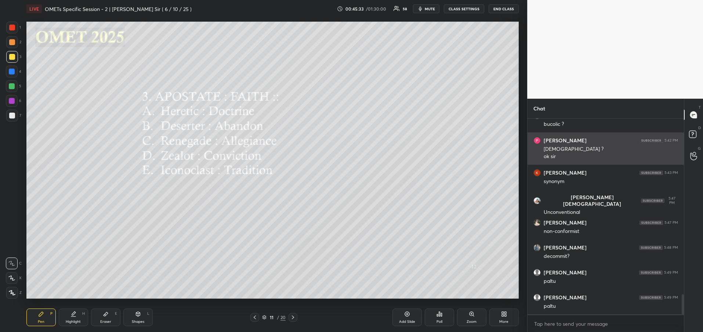
scroll to position [1701, 0]
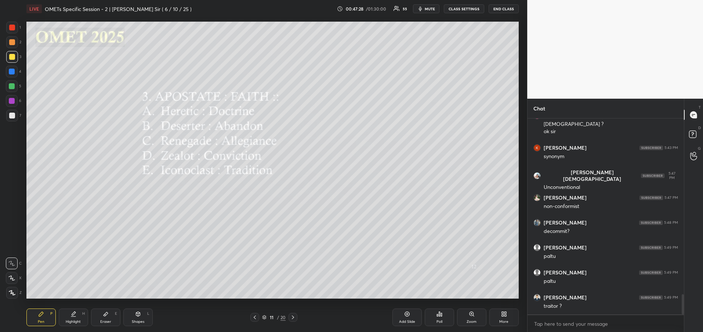
click at [296, 318] on icon at bounding box center [293, 317] width 6 height 6
click at [437, 318] on div "Poll" at bounding box center [438, 318] width 29 height 18
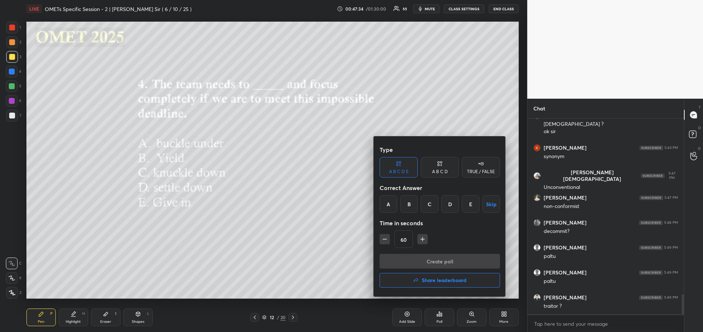
click at [432, 202] on div "C" at bounding box center [429, 204] width 18 height 18
click at [427, 262] on button "Create poll" at bounding box center [439, 261] width 120 height 15
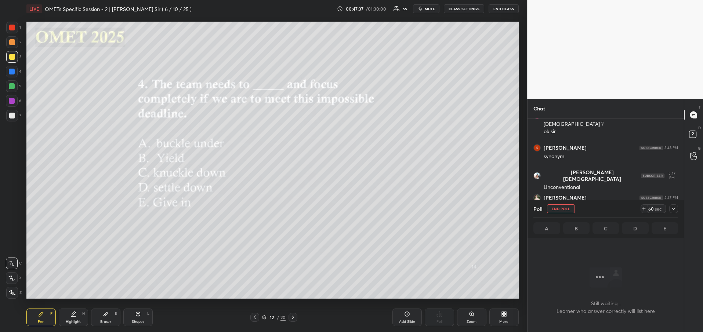
scroll to position [173, 154]
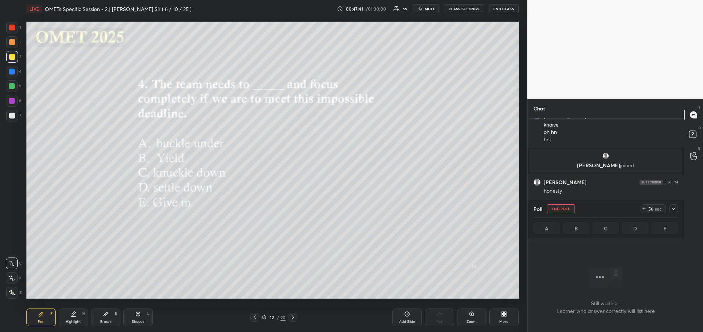
click at [672, 208] on icon at bounding box center [673, 209] width 6 height 6
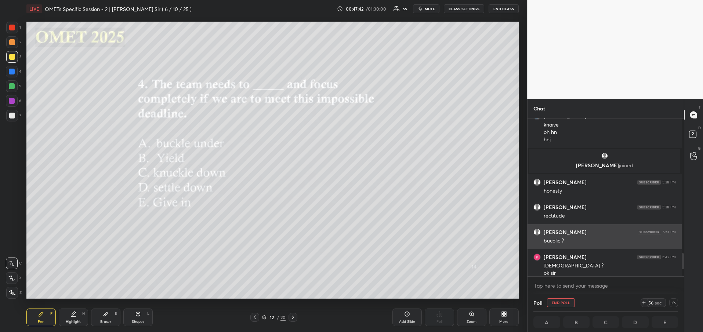
scroll to position [0, 0]
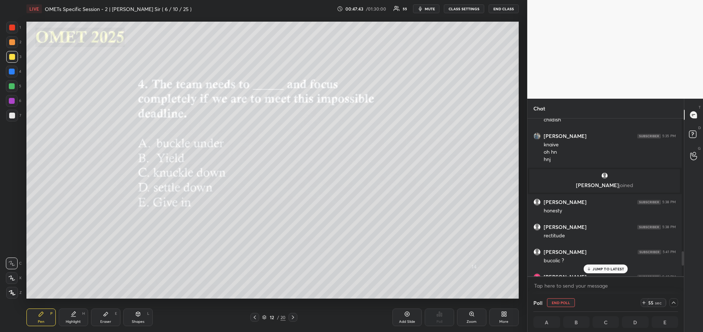
click at [600, 271] on p "JUMP TO LATEST" at bounding box center [608, 269] width 32 height 4
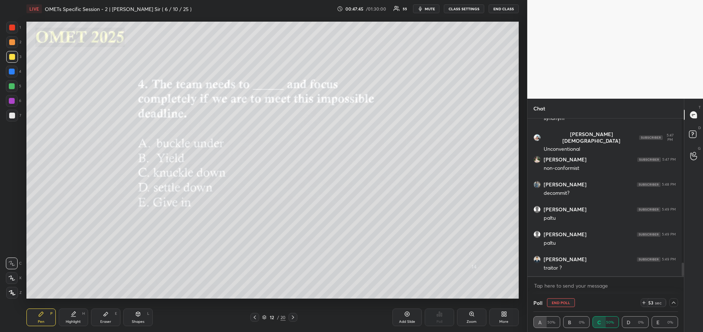
click at [671, 303] on icon at bounding box center [673, 303] width 6 height 6
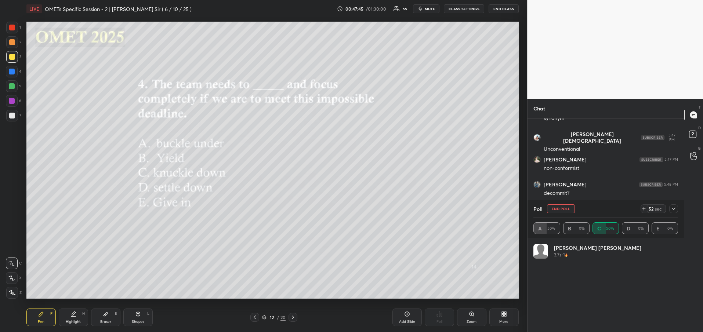
scroll to position [86, 142]
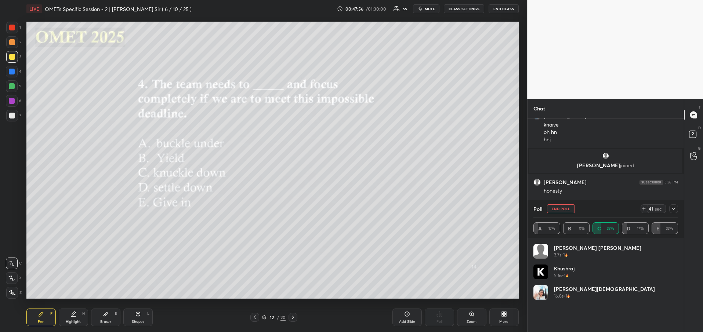
click at [674, 206] on icon at bounding box center [673, 209] width 6 height 6
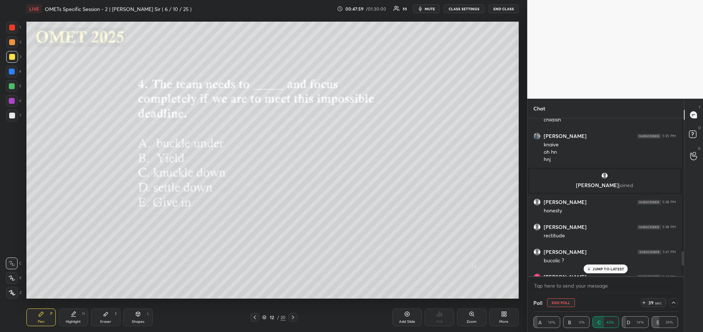
click at [614, 271] on p "JUMP TO LATEST" at bounding box center [608, 269] width 32 height 4
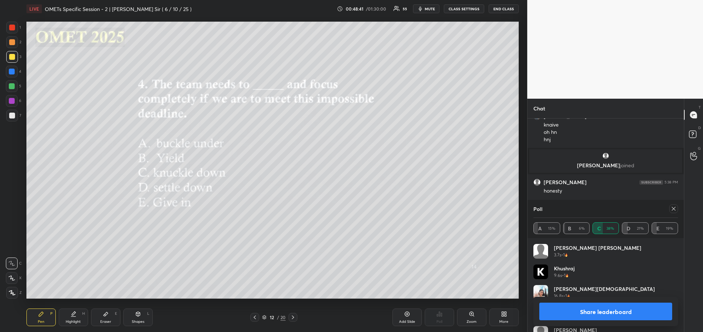
click at [597, 315] on button "Share leaderboard" at bounding box center [605, 312] width 133 height 18
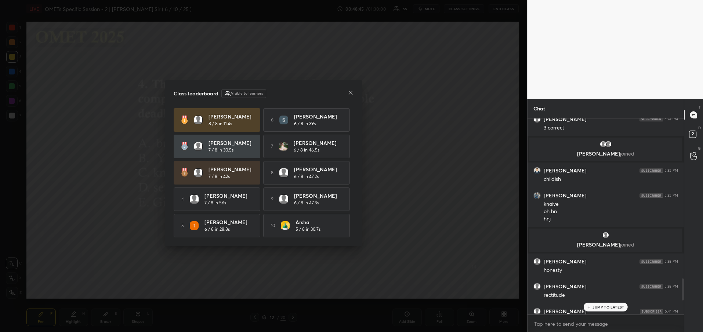
click at [348, 91] on icon at bounding box center [350, 93] width 6 height 6
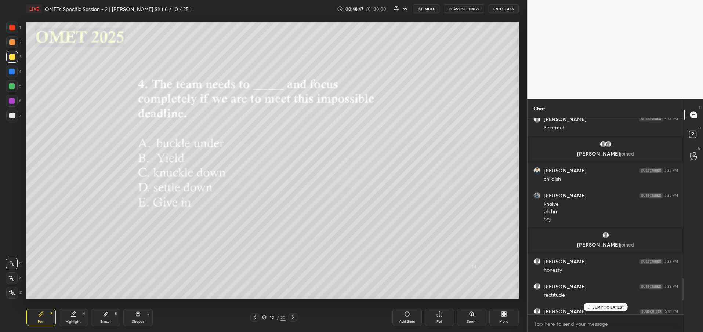
click at [601, 307] on p "JUMP TO LATEST" at bounding box center [608, 307] width 32 height 4
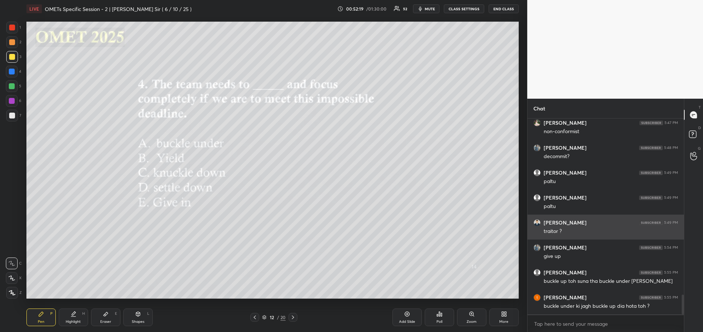
scroll to position [1739, 0]
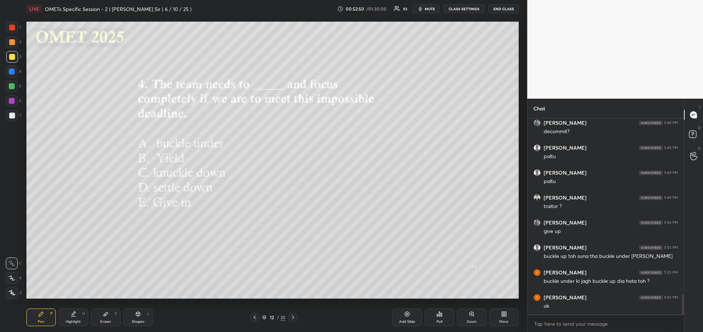
click at [294, 316] on icon at bounding box center [293, 317] width 6 height 6
click at [445, 315] on div "Poll" at bounding box center [438, 318] width 29 height 18
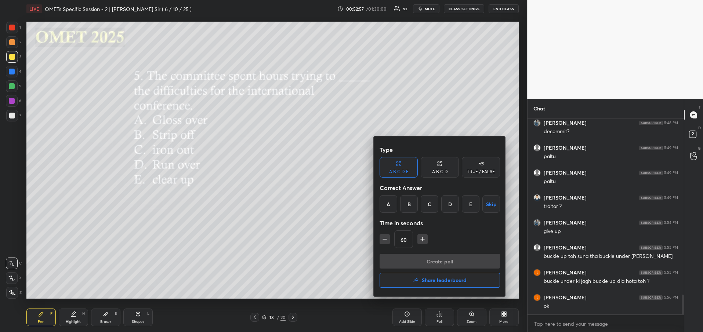
click at [430, 202] on div "C" at bounding box center [429, 204] width 18 height 18
click at [420, 259] on button "Create poll" at bounding box center [439, 261] width 120 height 15
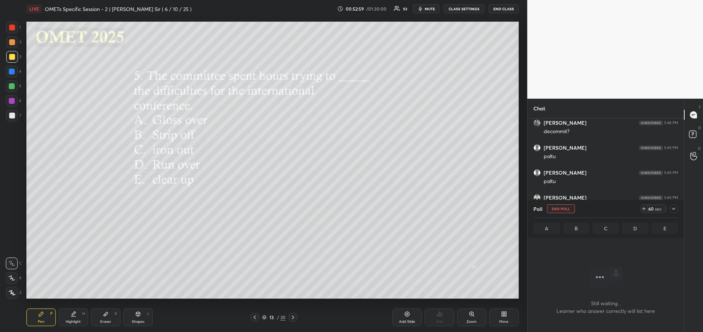
scroll to position [3, 3]
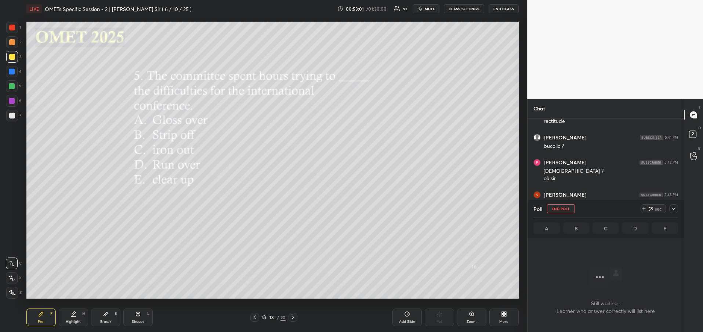
click at [673, 208] on icon at bounding box center [673, 209] width 6 height 6
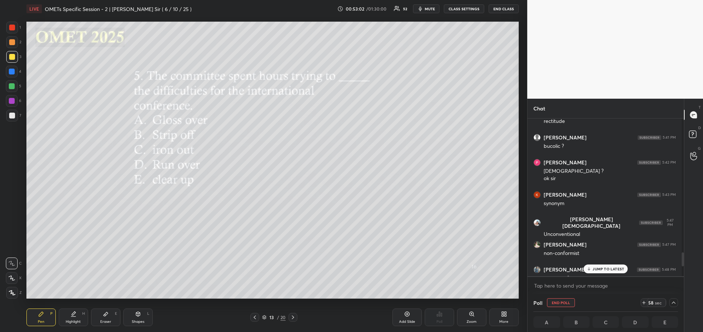
scroll to position [1530, 0]
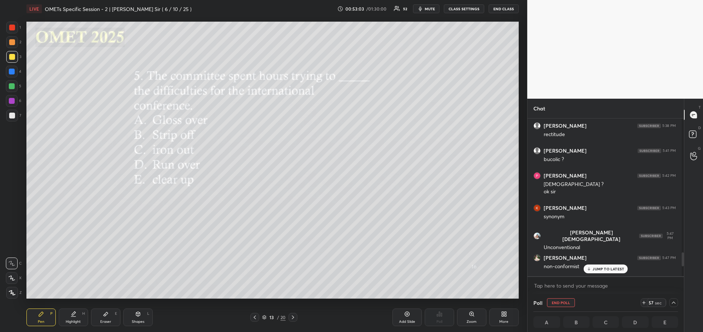
click at [610, 269] on p "JUMP TO LATEST" at bounding box center [608, 269] width 32 height 4
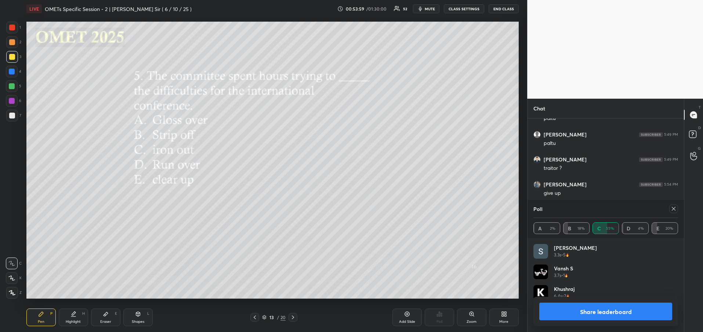
scroll to position [86, 142]
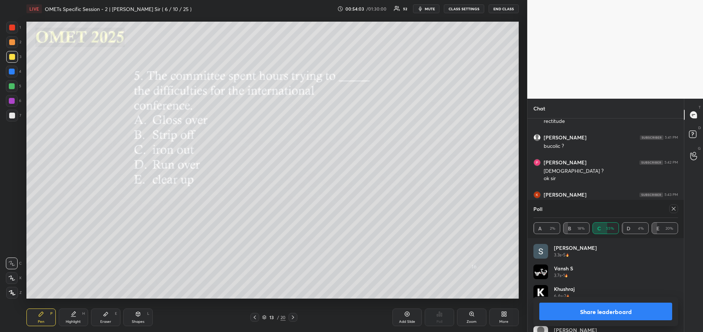
click at [607, 317] on button "Share leaderboard" at bounding box center [605, 312] width 133 height 18
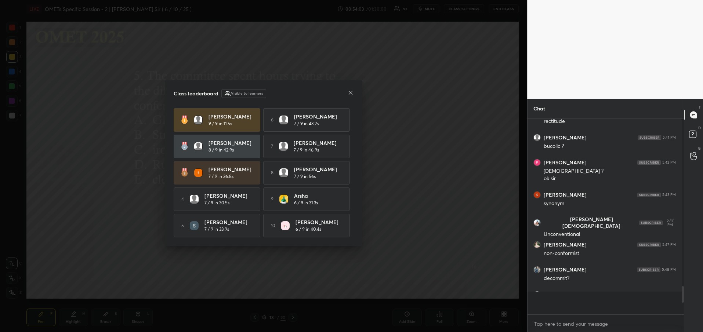
scroll to position [211, 152]
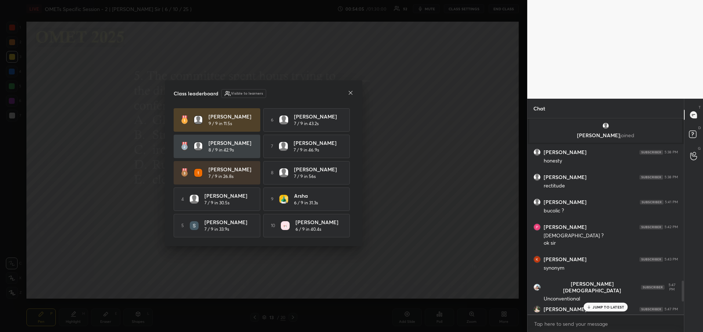
click at [350, 91] on icon at bounding box center [350, 93] width 6 height 6
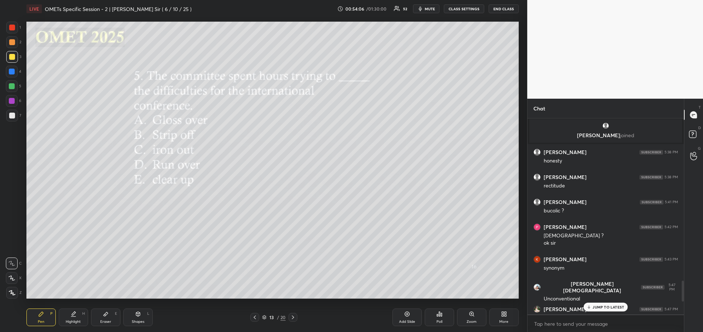
click at [611, 306] on p "JUMP TO LATEST" at bounding box center [608, 307] width 32 height 4
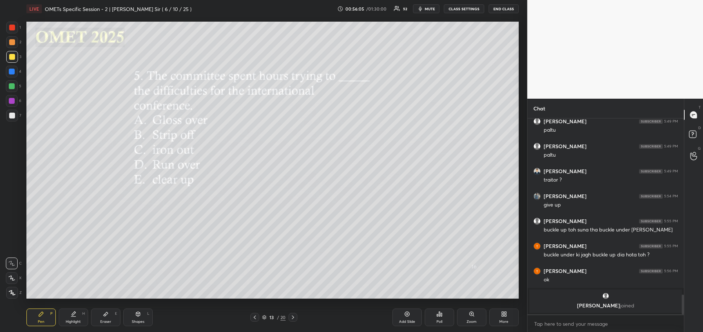
scroll to position [1707, 0]
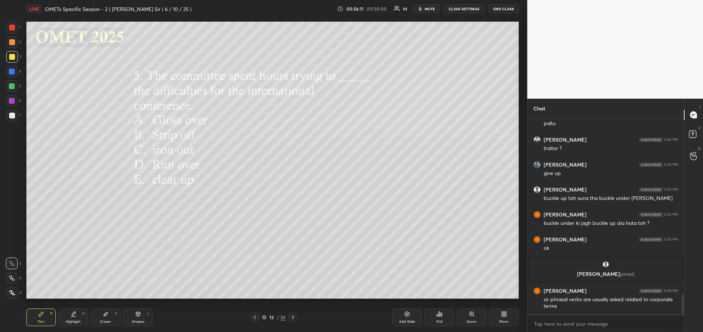
click at [293, 317] on icon at bounding box center [293, 317] width 2 height 4
click at [253, 317] on icon at bounding box center [255, 317] width 6 height 6
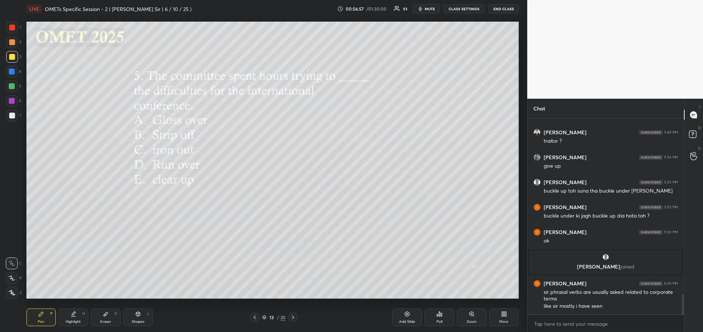
scroll to position [1721, 0]
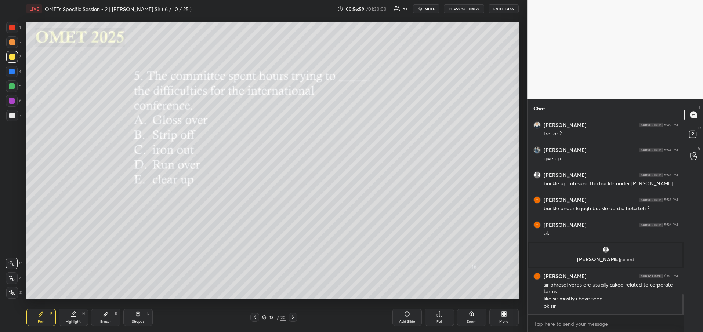
click at [297, 318] on div at bounding box center [292, 317] width 9 height 9
click at [443, 315] on div "Poll" at bounding box center [438, 318] width 29 height 18
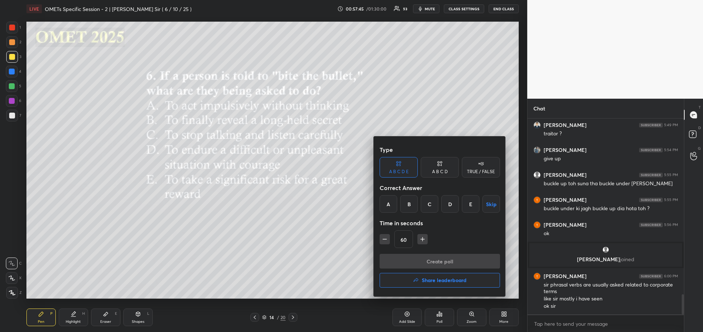
click at [467, 211] on div "E" at bounding box center [470, 204] width 18 height 18
click at [442, 265] on button "Create poll" at bounding box center [439, 261] width 120 height 15
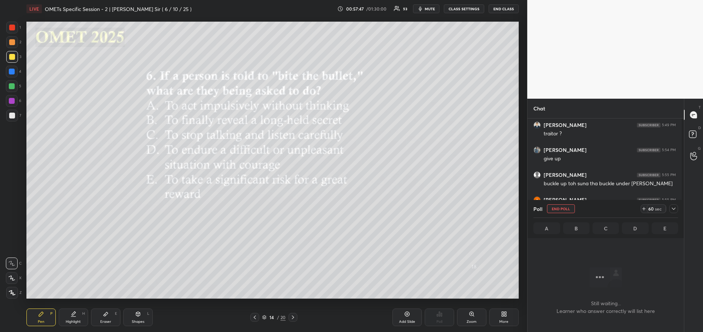
scroll to position [3, 3]
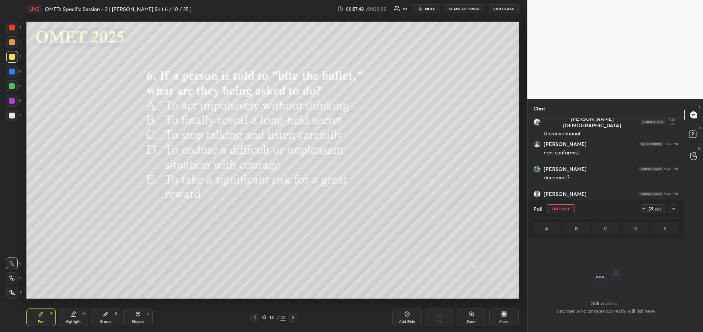
click at [675, 209] on icon at bounding box center [673, 209] width 6 height 6
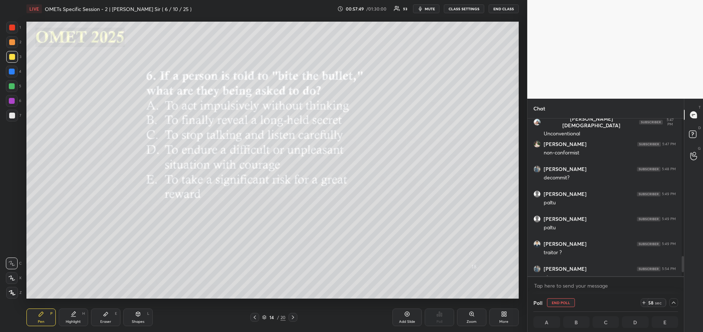
scroll to position [1566, 0]
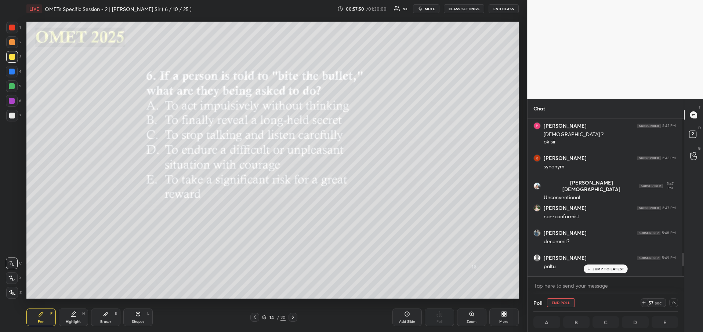
click at [595, 267] on p "JUMP TO LATEST" at bounding box center [608, 269] width 32 height 4
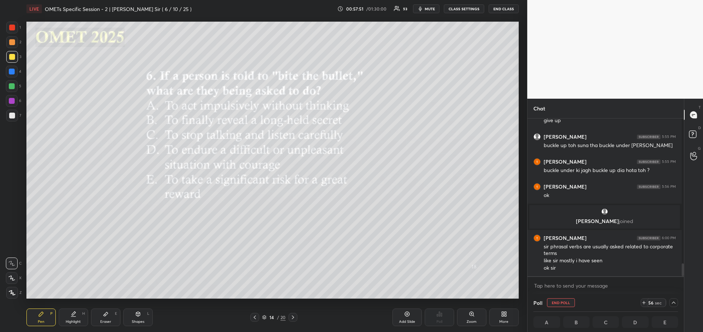
scroll to position [0, 3]
click at [558, 303] on button "END POLL" at bounding box center [561, 302] width 28 height 9
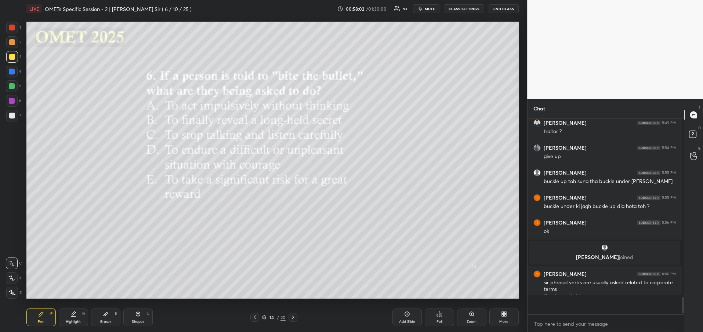
scroll to position [1749, 0]
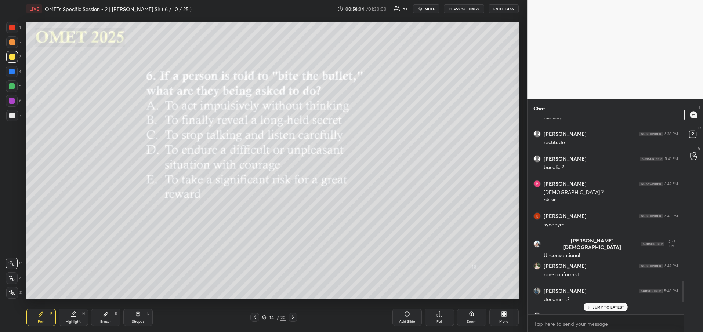
click at [439, 320] on div "Poll" at bounding box center [439, 322] width 6 height 4
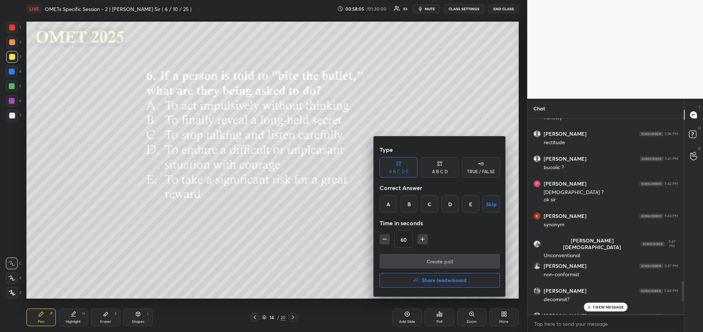
click at [456, 206] on div "D" at bounding box center [450, 204] width 18 height 18
click at [445, 260] on button "Create poll" at bounding box center [439, 261] width 120 height 15
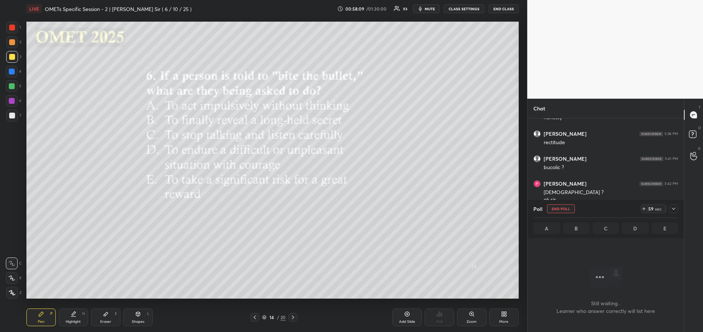
click at [675, 208] on icon at bounding box center [673, 209] width 6 height 6
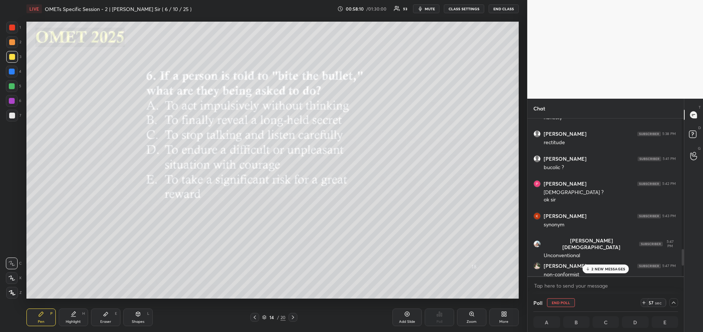
click at [599, 269] on p "2 NEW MESSAGES" at bounding box center [608, 269] width 34 height 4
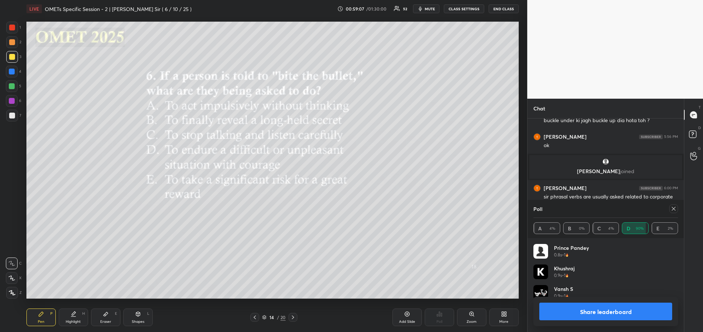
scroll to position [86, 142]
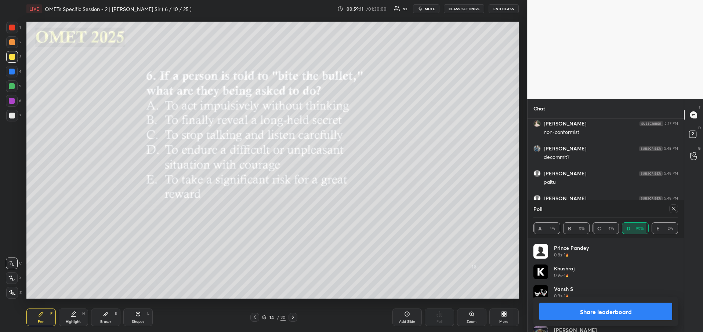
click at [673, 210] on icon at bounding box center [673, 209] width 6 height 6
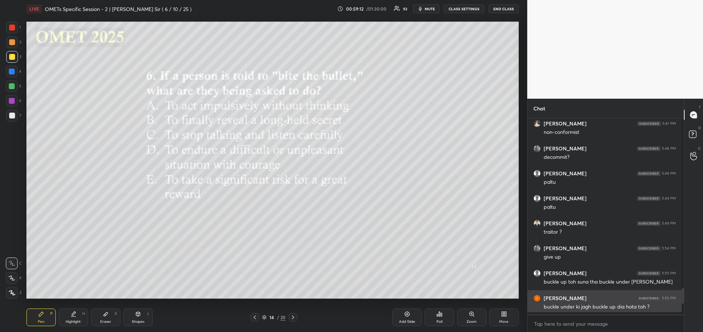
scroll to position [211, 154]
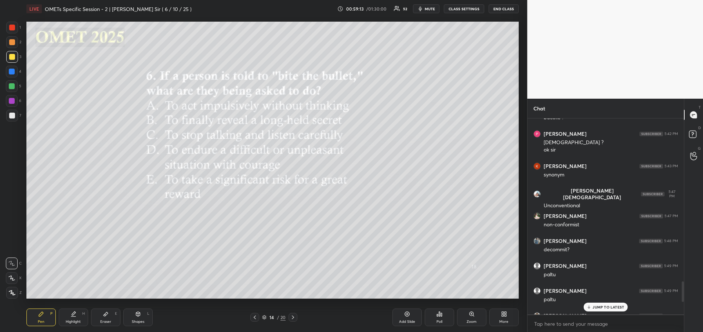
click at [610, 306] on p "JUMP TO LATEST" at bounding box center [608, 307] width 32 height 4
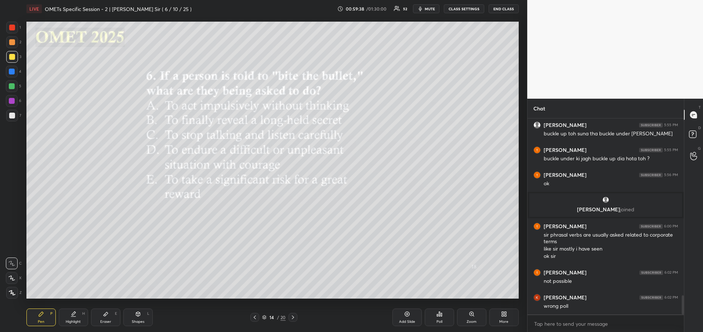
click at [291, 319] on icon at bounding box center [293, 317] width 6 height 6
click at [258, 316] on div at bounding box center [254, 317] width 9 height 9
click at [292, 317] on icon at bounding box center [293, 317] width 6 height 6
click at [438, 317] on div "Poll" at bounding box center [438, 318] width 29 height 18
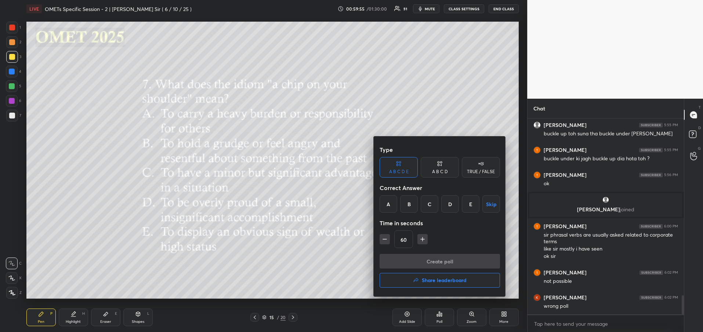
click at [406, 210] on div "B" at bounding box center [409, 204] width 18 height 18
click at [407, 264] on button "Create poll" at bounding box center [439, 261] width 120 height 15
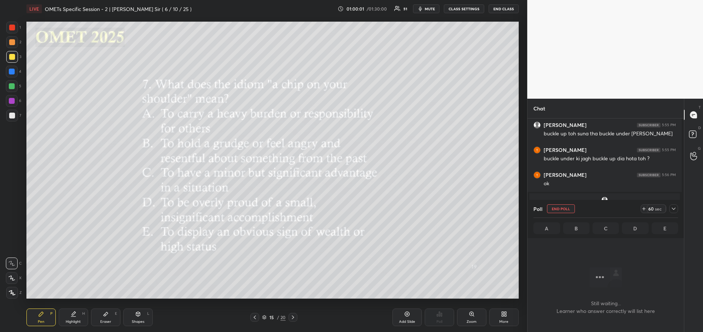
scroll to position [155, 154]
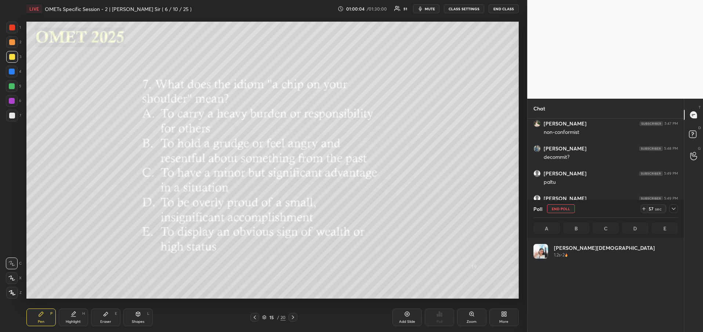
click at [675, 212] on div at bounding box center [673, 208] width 9 height 9
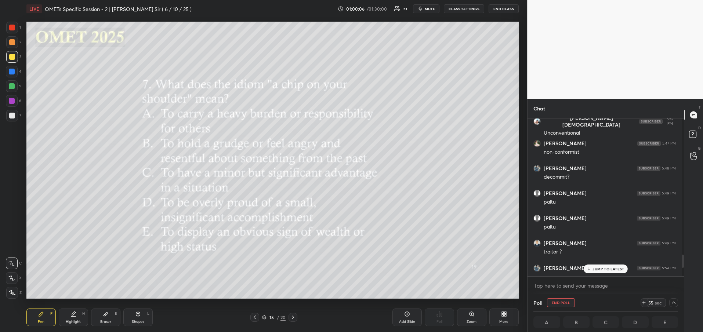
click at [599, 266] on div "JUMP TO LATEST" at bounding box center [605, 268] width 44 height 9
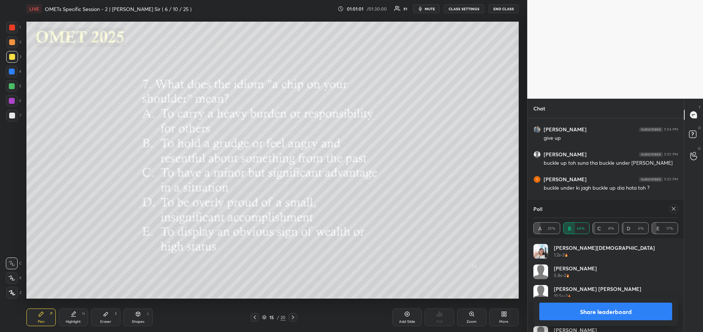
scroll to position [1635, 0]
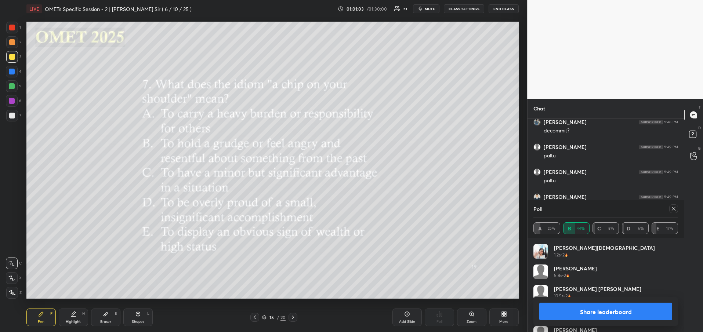
click at [573, 310] on button "Share leaderboard" at bounding box center [605, 312] width 133 height 18
type textarea "x"
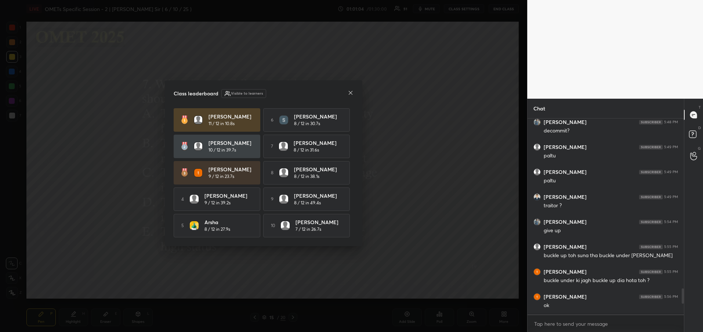
scroll to position [3, 3]
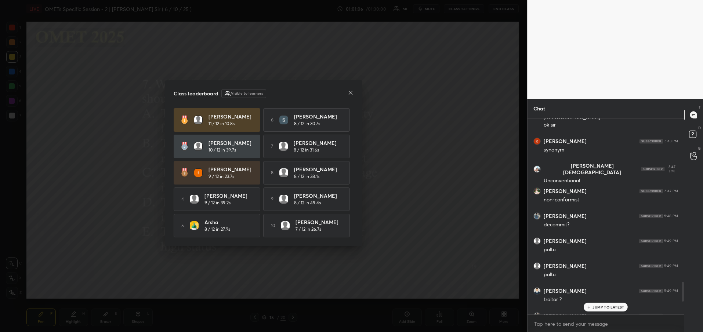
click at [350, 90] on icon at bounding box center [350, 93] width 6 height 6
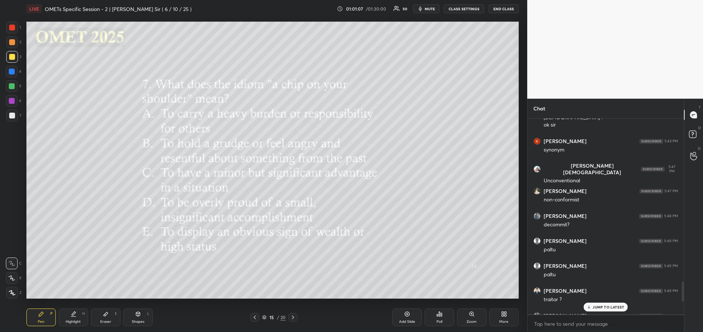
click at [600, 309] on p "JUMP TO LATEST" at bounding box center [608, 307] width 32 height 4
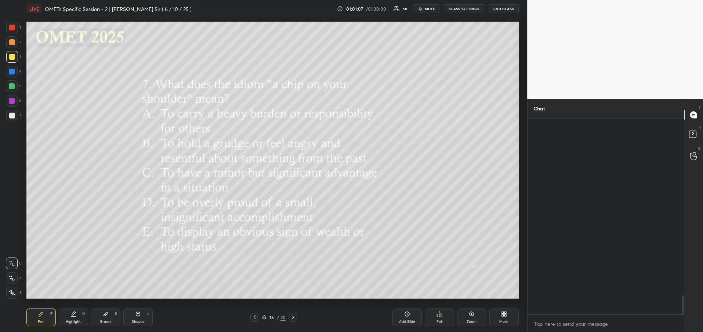
scroll to position [1824, 0]
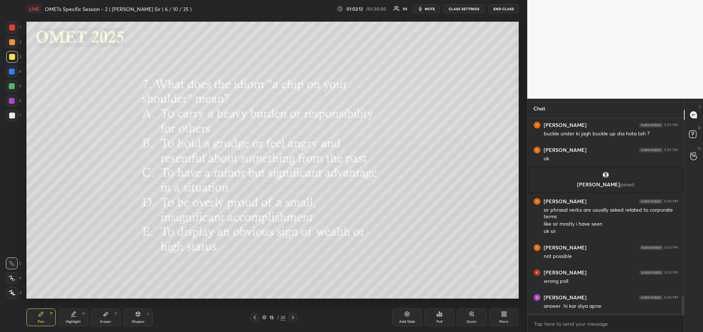
click at [292, 318] on icon at bounding box center [293, 317] width 6 height 6
click at [439, 320] on div "Poll" at bounding box center [439, 322] width 6 height 4
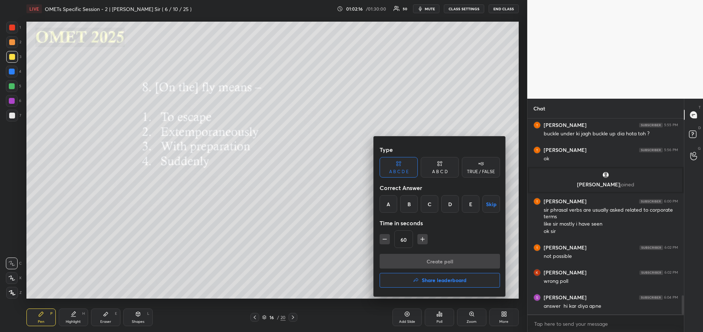
click at [411, 207] on div "B" at bounding box center [409, 204] width 18 height 18
click at [384, 238] on icon "button" at bounding box center [384, 239] width 7 height 7
type input "45"
click at [435, 166] on div "A B C D" at bounding box center [439, 167] width 38 height 21
click at [414, 206] on div "B" at bounding box center [415, 204] width 22 height 18
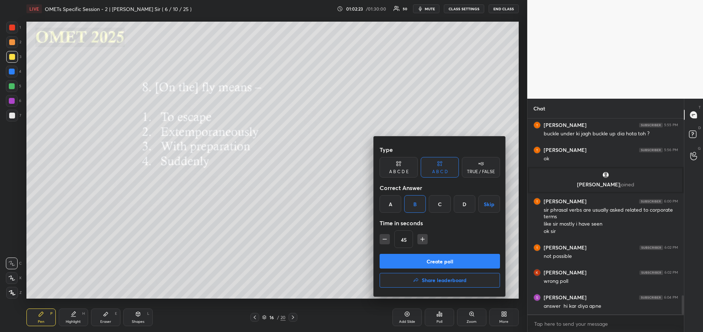
click at [420, 260] on button "Create poll" at bounding box center [439, 261] width 120 height 15
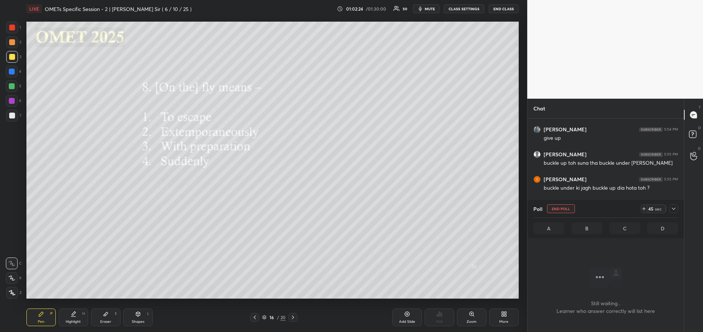
scroll to position [1635, 0]
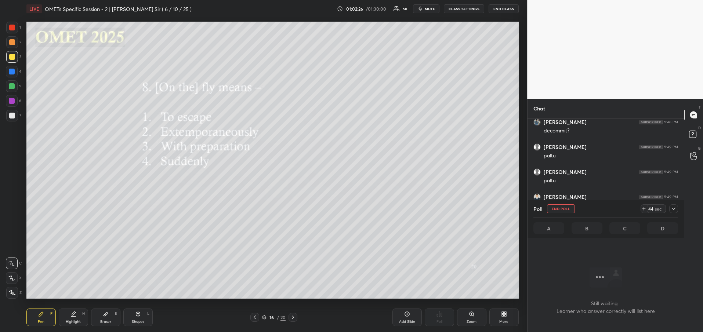
click at [671, 208] on icon at bounding box center [673, 209] width 6 height 6
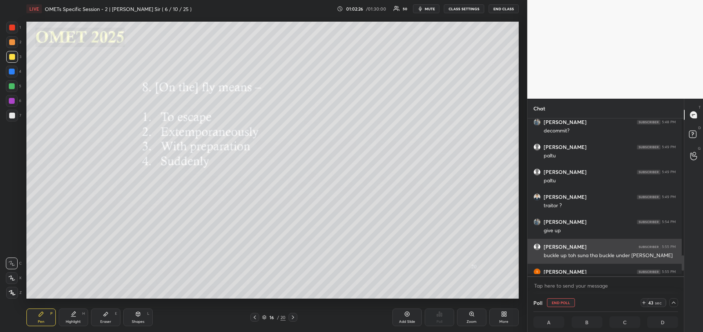
scroll to position [3, 3]
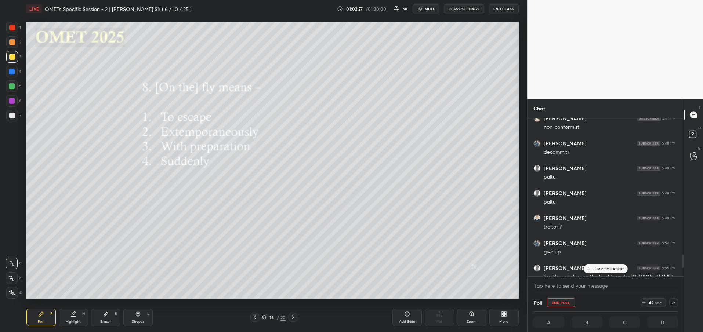
click at [601, 269] on p "JUMP TO LATEST" at bounding box center [608, 269] width 32 height 4
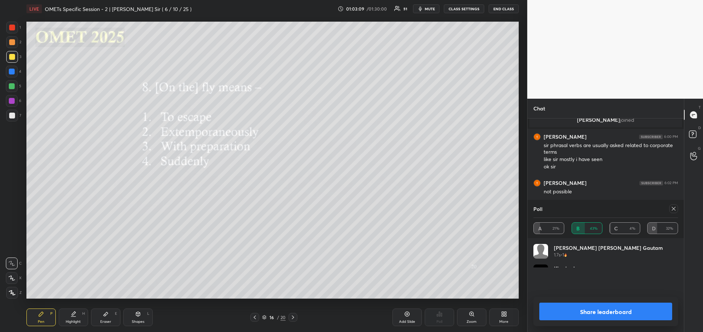
scroll to position [173, 154]
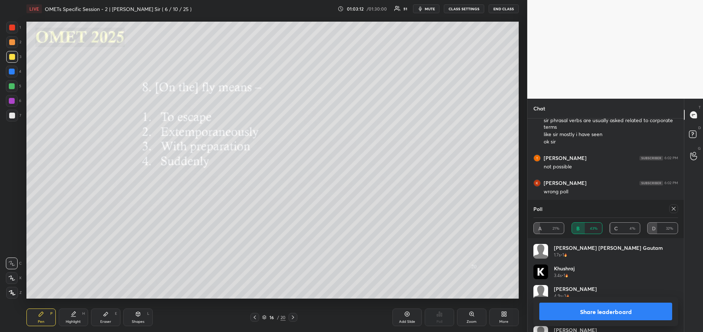
click at [617, 309] on button "Share leaderboard" at bounding box center [605, 312] width 133 height 18
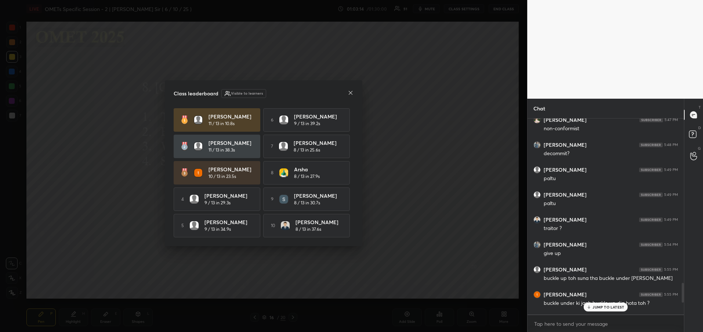
click at [350, 91] on icon at bounding box center [350, 93] width 6 height 6
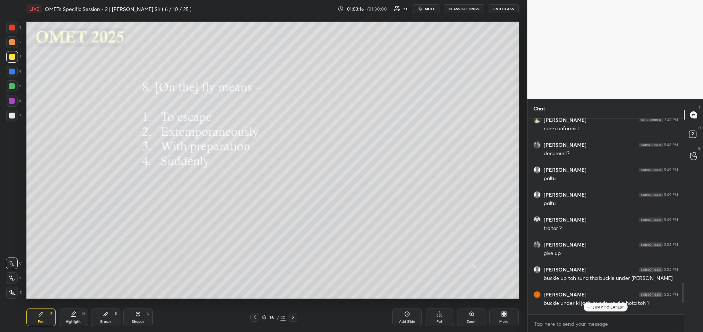
click at [593, 309] on p "JUMP TO LATEST" at bounding box center [608, 307] width 32 height 4
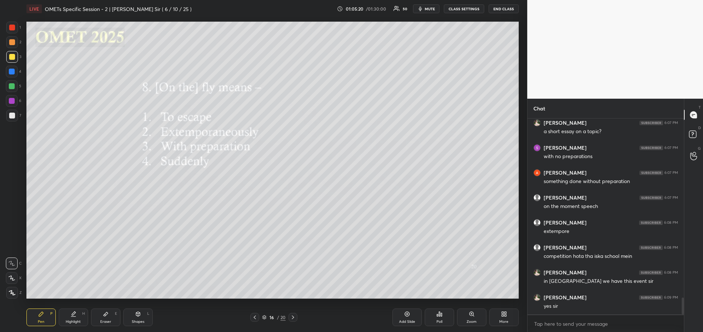
scroll to position [2090, 0]
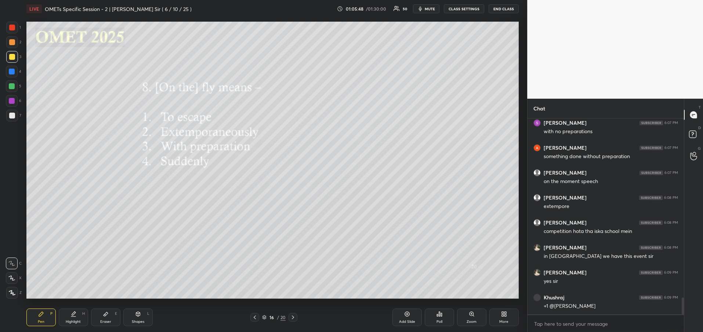
click at [295, 316] on icon at bounding box center [293, 317] width 6 height 6
click at [437, 318] on div "Poll" at bounding box center [438, 318] width 29 height 18
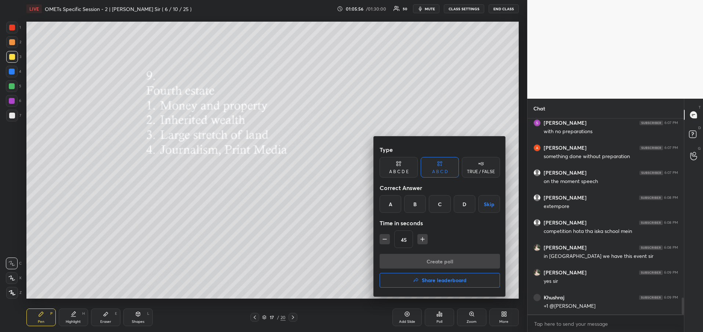
click at [463, 204] on div "D" at bounding box center [464, 204] width 22 height 18
click at [434, 266] on button "Create poll" at bounding box center [439, 261] width 120 height 15
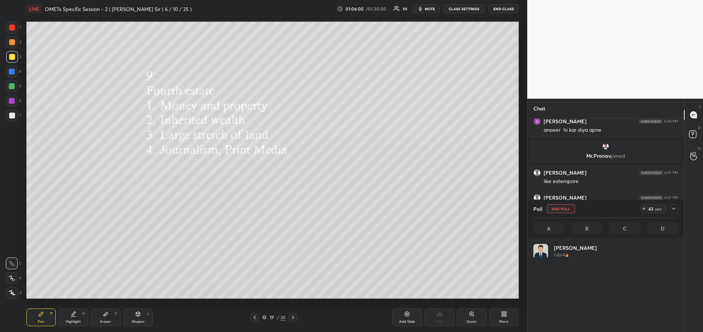
scroll to position [3, 3]
click at [673, 208] on icon at bounding box center [673, 209] width 6 height 6
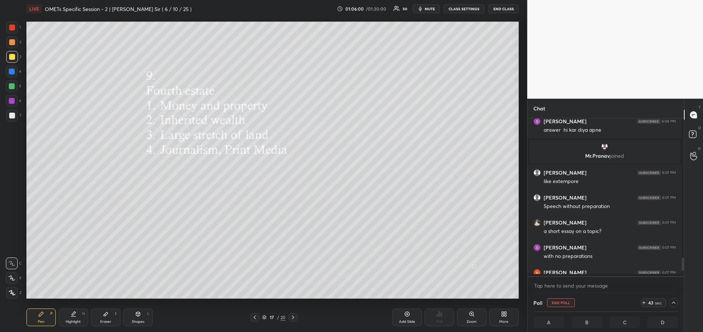
scroll to position [0, 0]
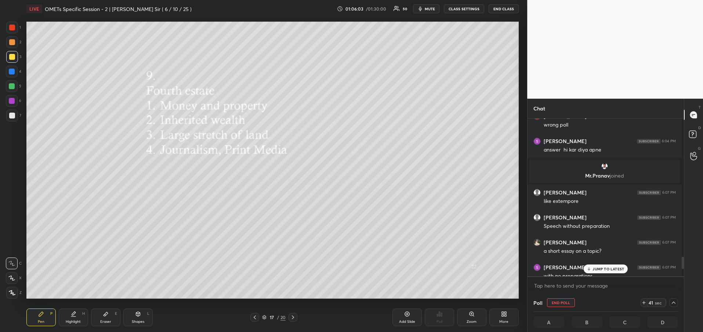
click at [609, 270] on p "JUMP TO LATEST" at bounding box center [608, 269] width 32 height 4
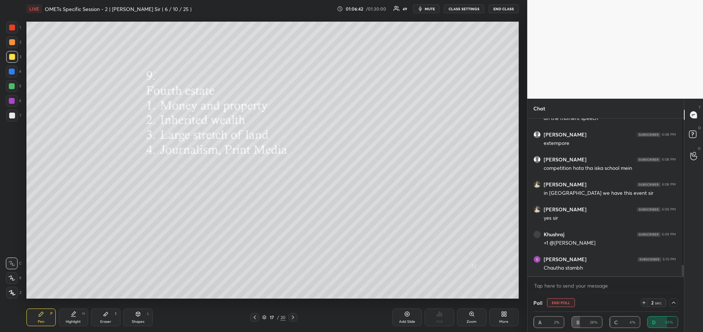
scroll to position [2076, 0]
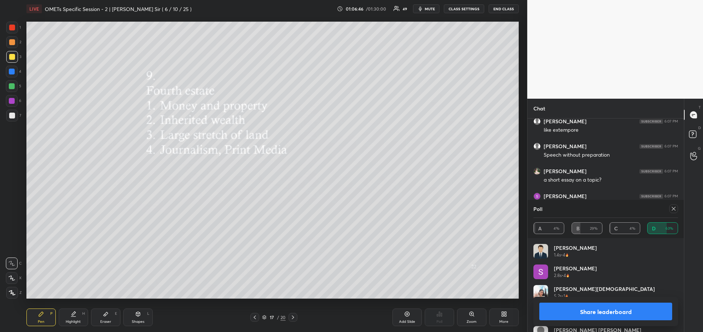
click at [609, 314] on button "Share leaderboard" at bounding box center [605, 312] width 133 height 18
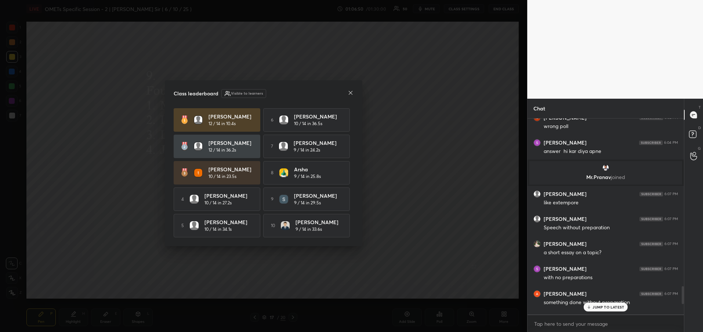
click at [351, 92] on icon at bounding box center [351, 93] width 4 height 4
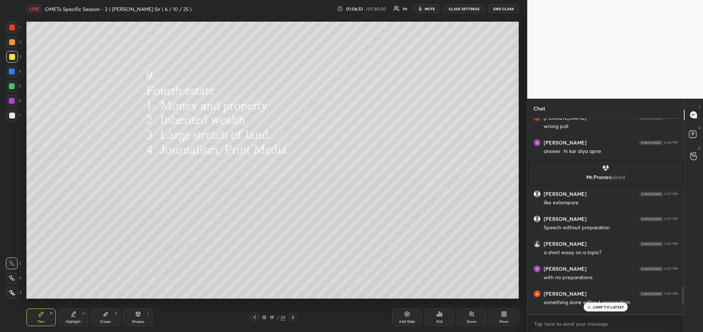
click at [615, 308] on p "JUMP TO LATEST" at bounding box center [608, 307] width 32 height 4
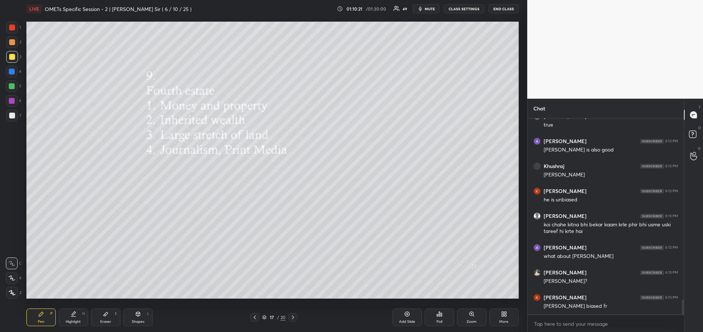
scroll to position [2325, 0]
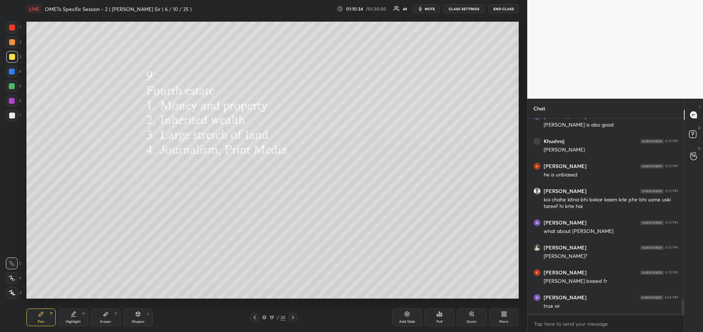
click at [296, 317] on div at bounding box center [292, 317] width 9 height 9
click at [447, 323] on div "Poll" at bounding box center [438, 318] width 29 height 18
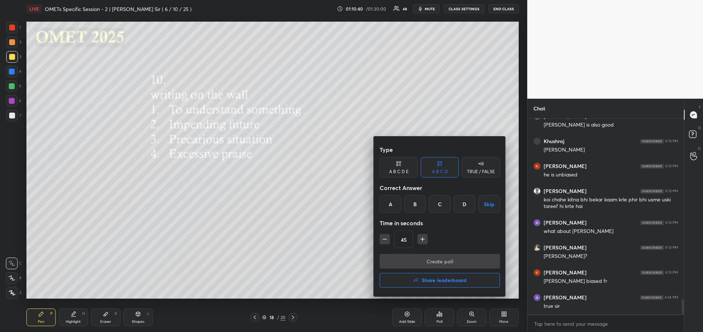
click at [439, 206] on div "C" at bounding box center [439, 204] width 22 height 18
click at [416, 259] on button "Create poll" at bounding box center [439, 261] width 120 height 15
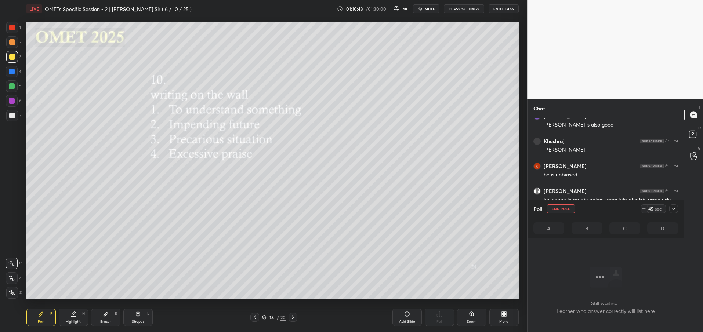
scroll to position [2167, 0]
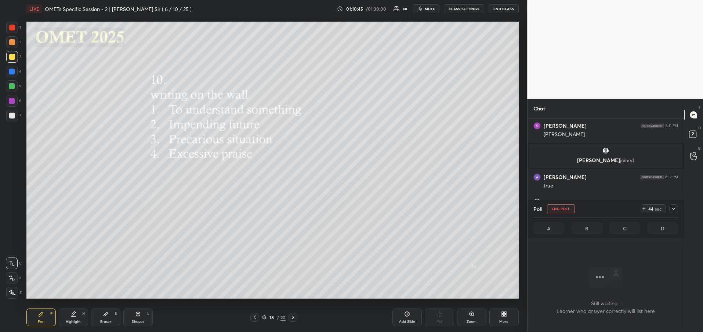
click at [674, 211] on icon at bounding box center [673, 209] width 6 height 6
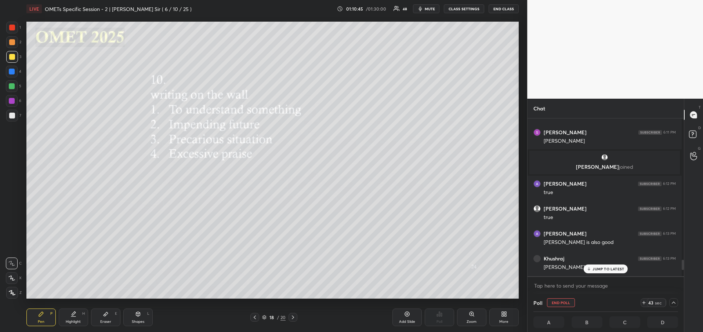
scroll to position [2153, 0]
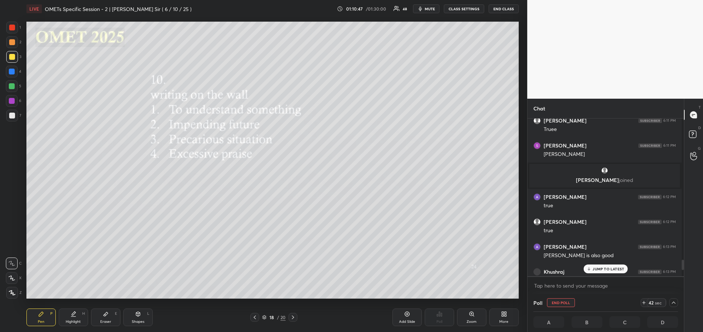
click at [613, 269] on p "JUMP TO LATEST" at bounding box center [608, 269] width 32 height 4
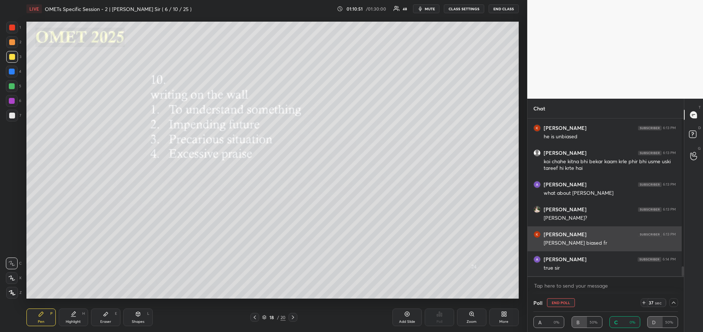
scroll to position [0, 3]
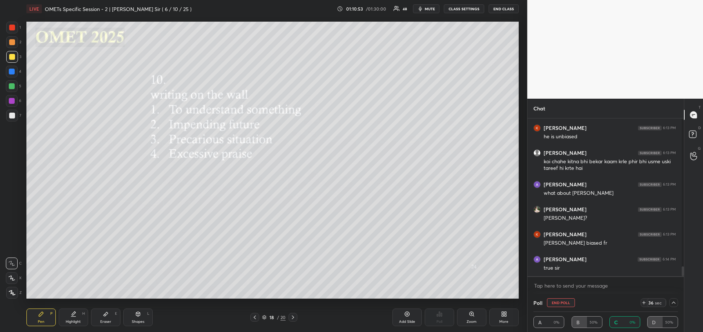
click at [563, 304] on button "END POLL" at bounding box center [561, 302] width 28 height 9
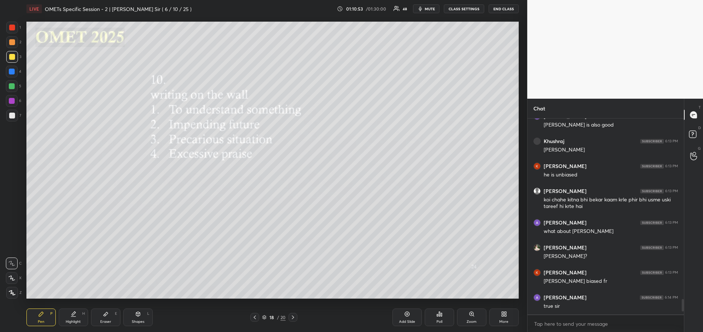
scroll to position [2115, 0]
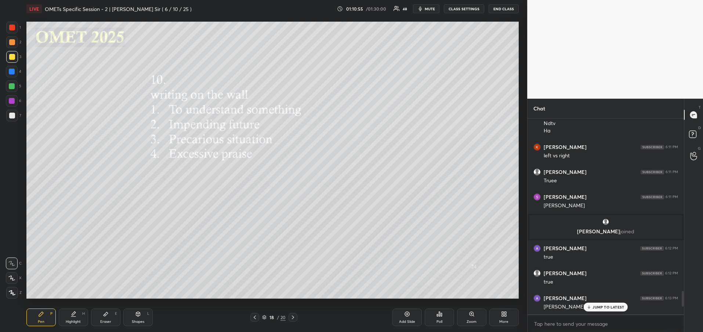
click at [438, 322] on div "Poll" at bounding box center [439, 322] width 6 height 4
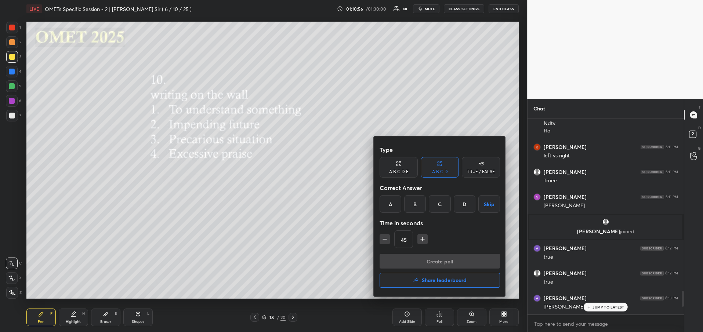
click at [413, 205] on div "B" at bounding box center [415, 204] width 22 height 18
click at [412, 263] on button "Create poll" at bounding box center [439, 261] width 120 height 15
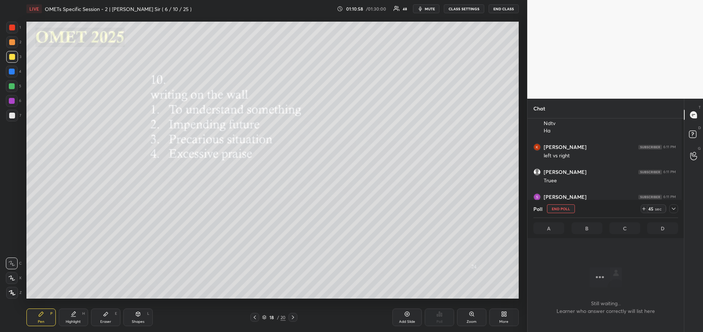
scroll to position [3, 3]
click at [672, 207] on icon at bounding box center [673, 209] width 6 height 6
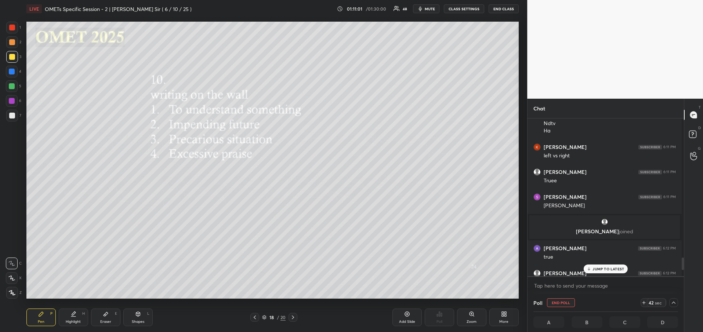
click at [603, 271] on p "JUMP TO LATEST" at bounding box center [608, 269] width 32 height 4
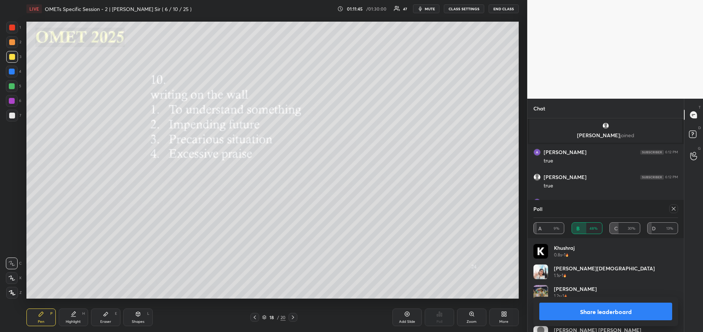
click at [612, 310] on button "Share leaderboard" at bounding box center [605, 312] width 133 height 18
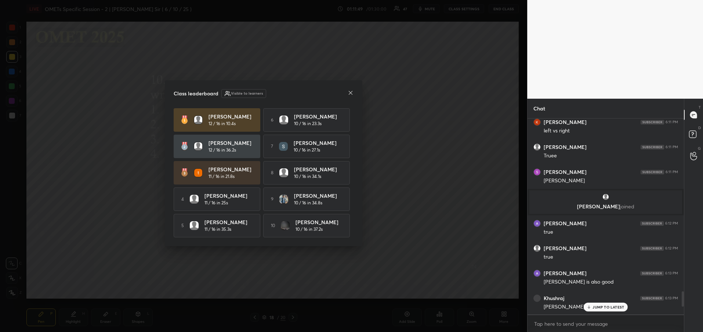
click at [350, 91] on icon at bounding box center [350, 93] width 6 height 6
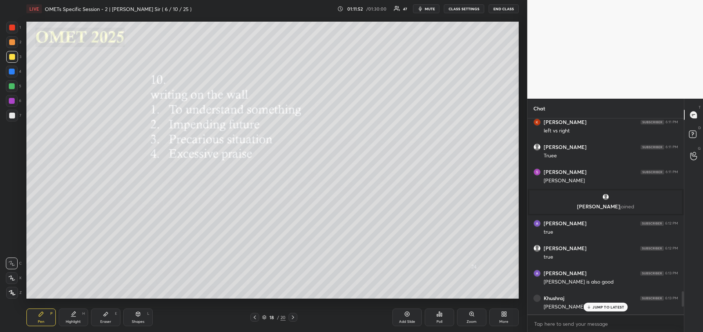
click at [605, 307] on p "JUMP TO LATEST" at bounding box center [608, 307] width 32 height 4
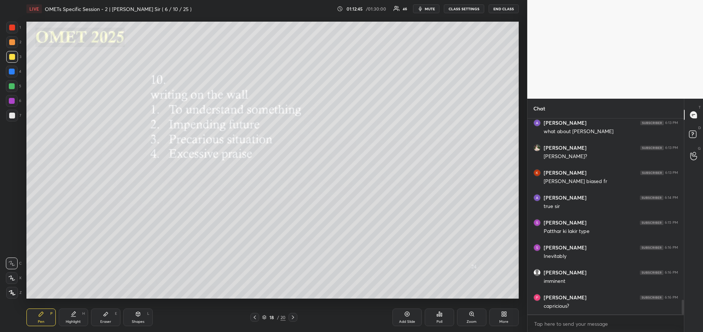
scroll to position [2415, 0]
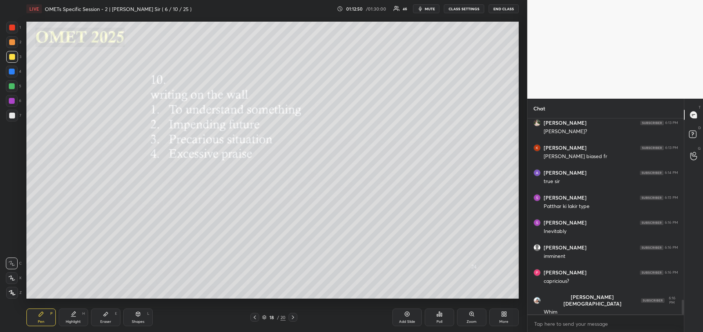
click at [292, 318] on icon at bounding box center [293, 317] width 6 height 6
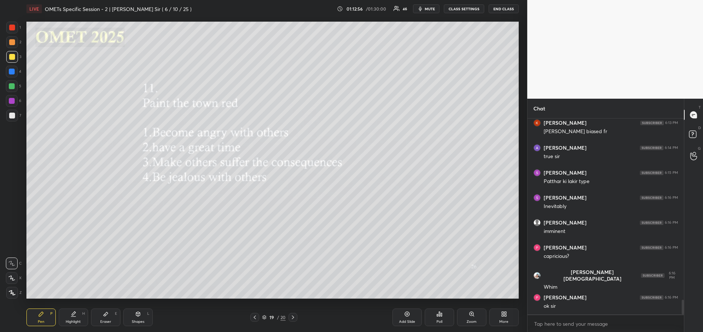
click at [444, 316] on div "Poll" at bounding box center [438, 318] width 29 height 18
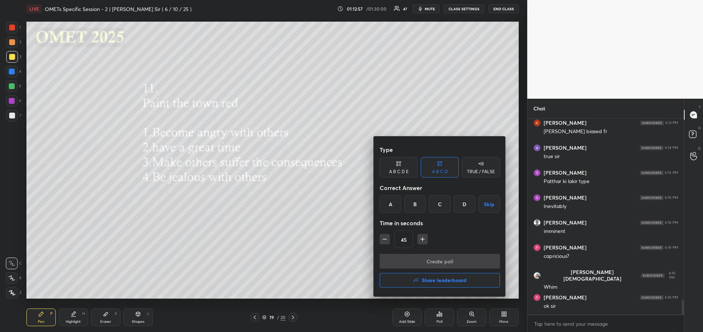
click at [412, 202] on div "B" at bounding box center [415, 204] width 22 height 18
click at [413, 260] on button "Create poll" at bounding box center [439, 261] width 120 height 15
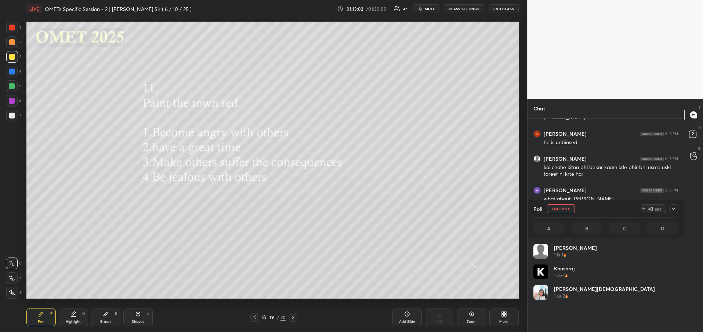
scroll to position [3, 3]
click at [675, 210] on icon at bounding box center [673, 209] width 6 height 6
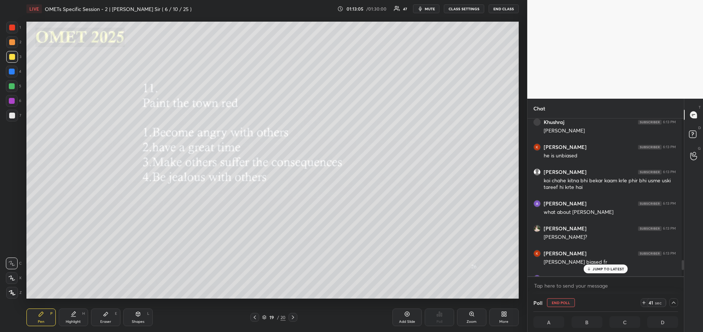
click at [613, 270] on p "JUMP TO LATEST" at bounding box center [608, 269] width 32 height 4
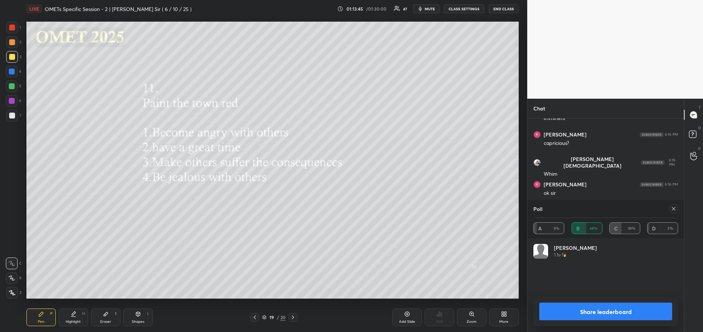
scroll to position [83, 142]
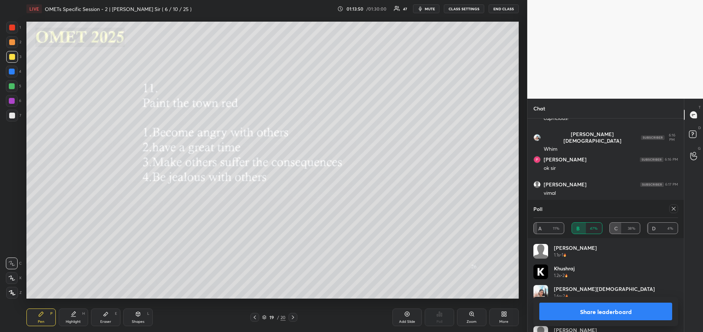
click at [598, 312] on button "Share leaderboard" at bounding box center [605, 312] width 133 height 18
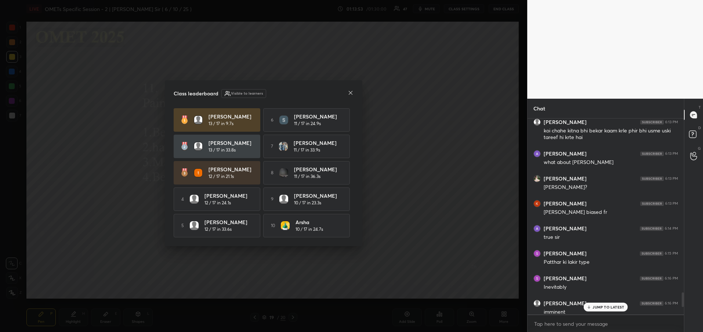
click at [352, 92] on icon at bounding box center [350, 93] width 6 height 6
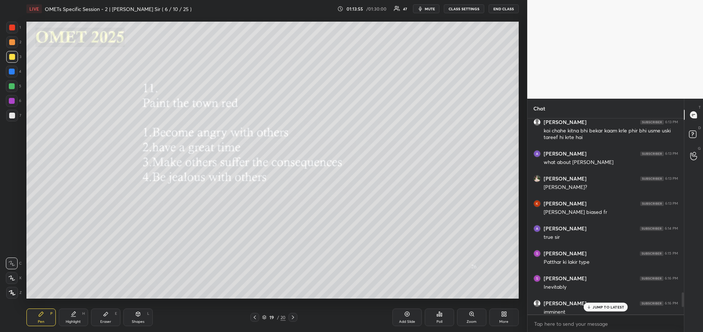
click at [588, 306] on icon at bounding box center [588, 307] width 5 height 4
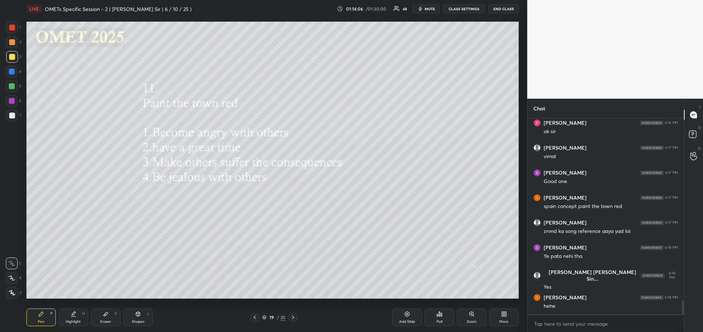
scroll to position [2579, 0]
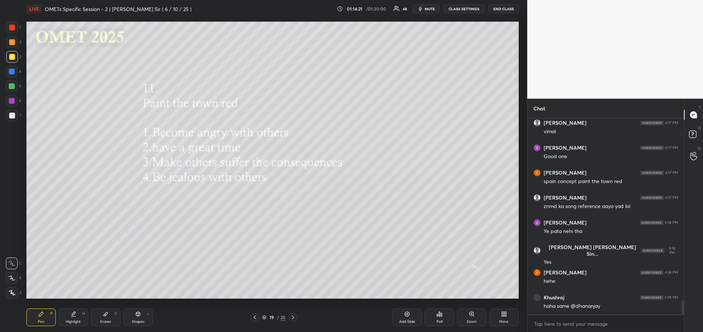
click at [294, 318] on icon at bounding box center [293, 317] width 6 height 6
click at [438, 322] on div "Poll" at bounding box center [439, 322] width 6 height 4
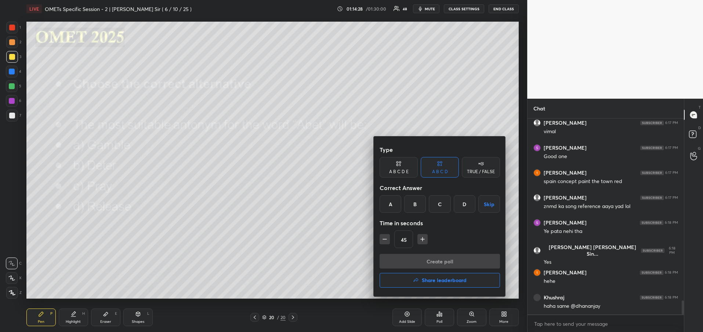
click at [308, 260] on div at bounding box center [351, 166] width 703 height 332
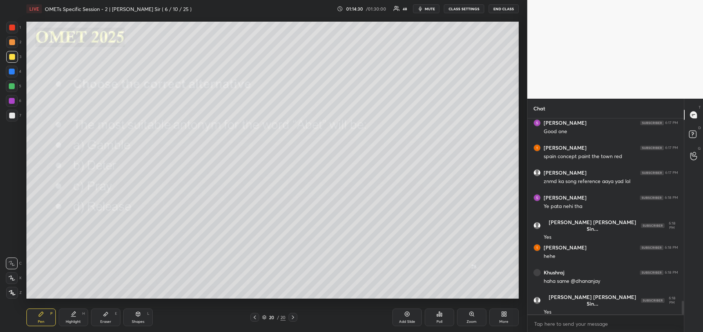
scroll to position [2629, 0]
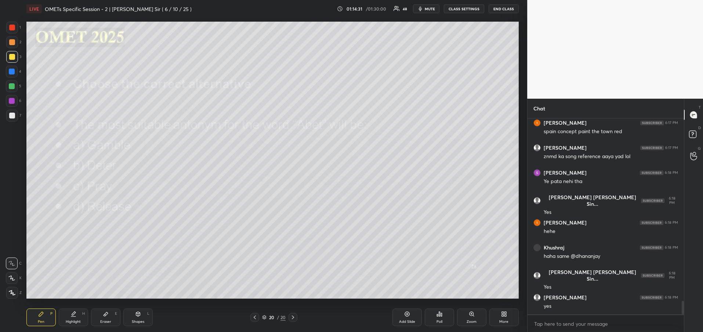
click at [441, 317] on div "Poll" at bounding box center [438, 318] width 29 height 18
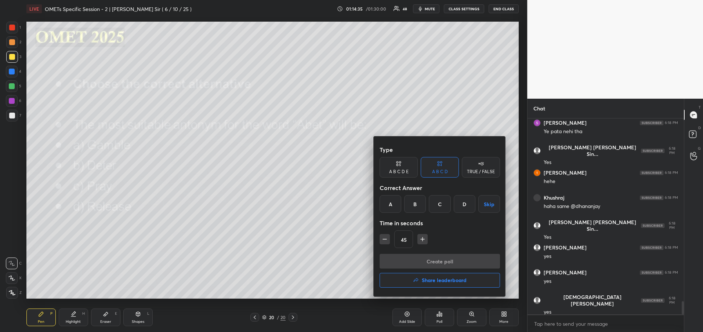
click at [418, 207] on div "B" at bounding box center [415, 204] width 22 height 18
click at [441, 260] on button "Create poll" at bounding box center [439, 261] width 120 height 15
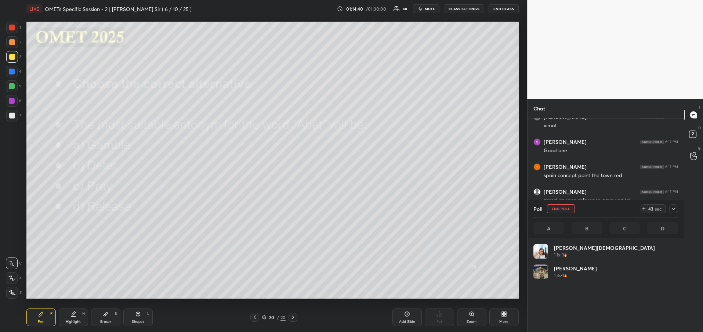
click at [674, 210] on icon at bounding box center [673, 209] width 6 height 6
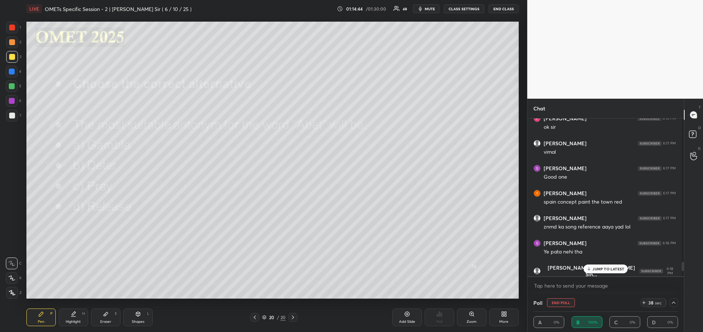
click at [672, 303] on icon at bounding box center [673, 303] width 4 height 2
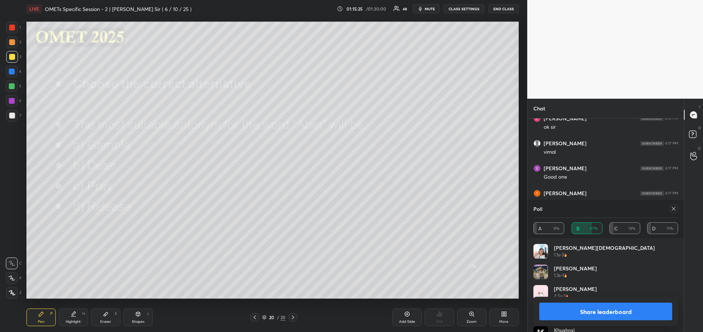
click at [614, 310] on button "Share leaderboard" at bounding box center [605, 312] width 133 height 18
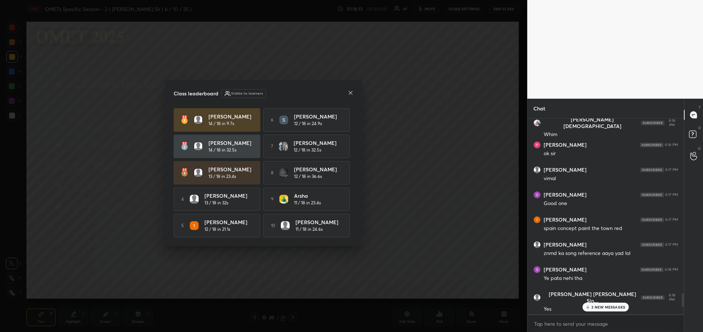
click at [349, 95] on div at bounding box center [350, 94] width 6 height 8
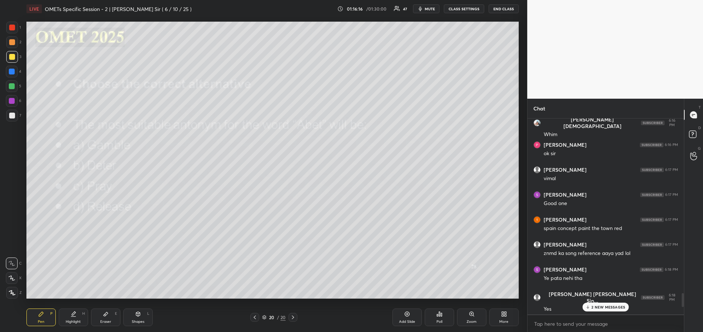
click at [596, 309] on p "2 NEW MESSAGES" at bounding box center [608, 307] width 34 height 4
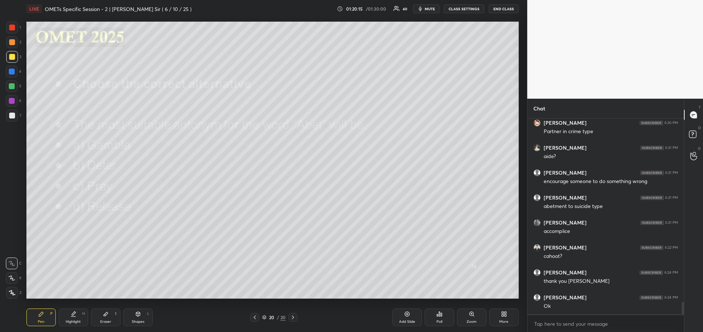
scroll to position [179, 154]
click at [497, 10] on button "END CLASS" at bounding box center [503, 8] width 30 height 9
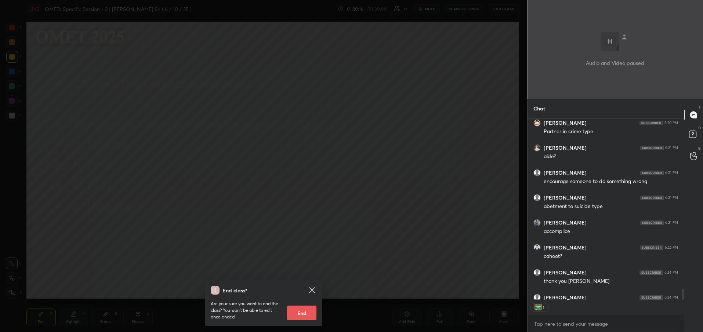
scroll to position [2932, 0]
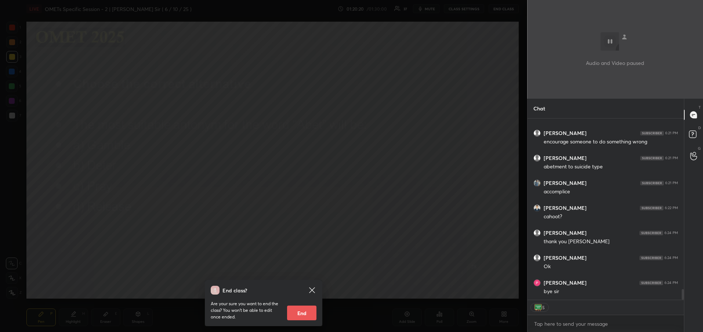
click at [306, 314] on button "End" at bounding box center [301, 313] width 29 height 15
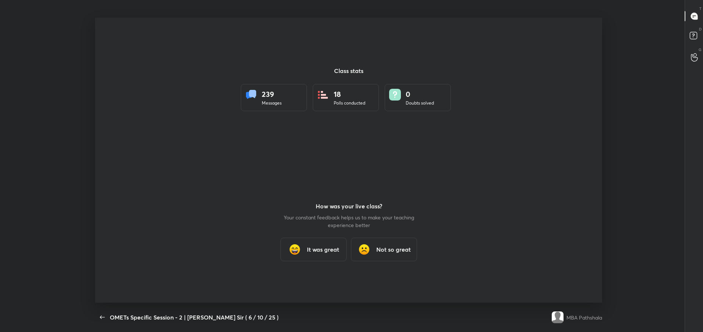
scroll to position [36400, 35991]
type textarea "x"
